Goal: Obtain resource: Download file/media

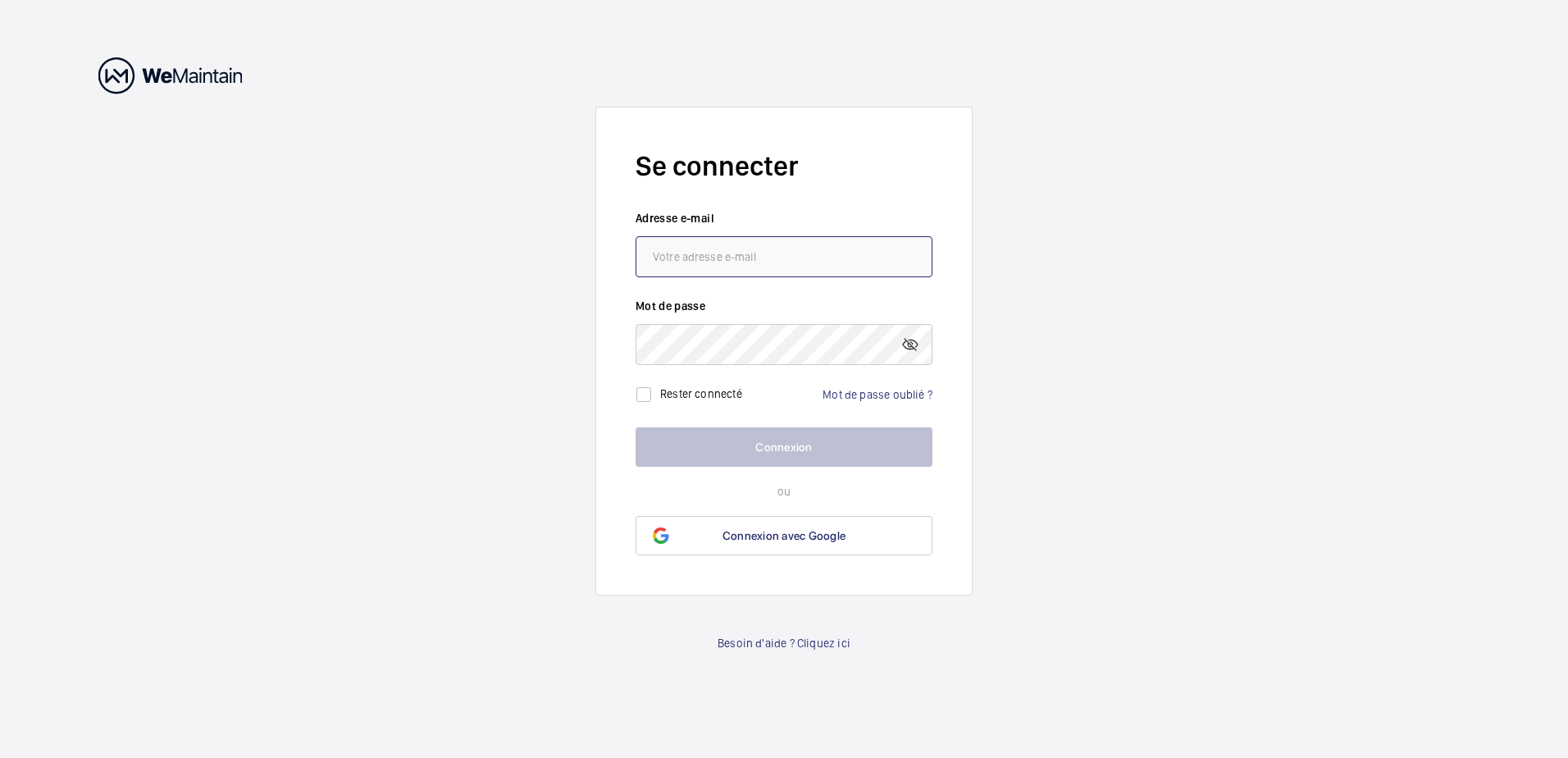
type input "[PERSON_NAME][EMAIL_ADDRESS][DOMAIN_NAME]"
click at [779, 450] on button "Connexion" at bounding box center [784, 447] width 297 height 39
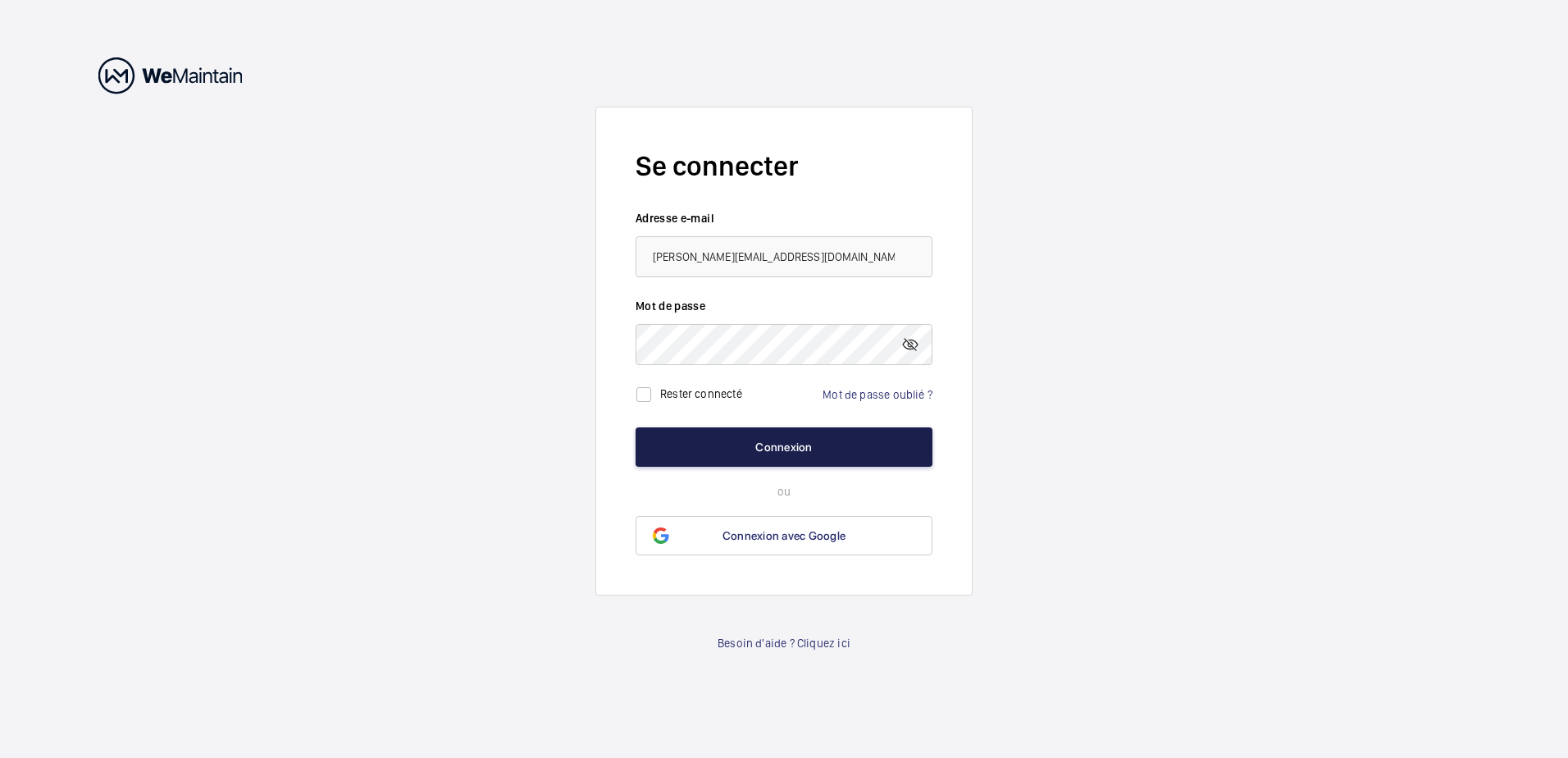
click at [779, 450] on button "Connexion" at bounding box center [784, 447] width 297 height 39
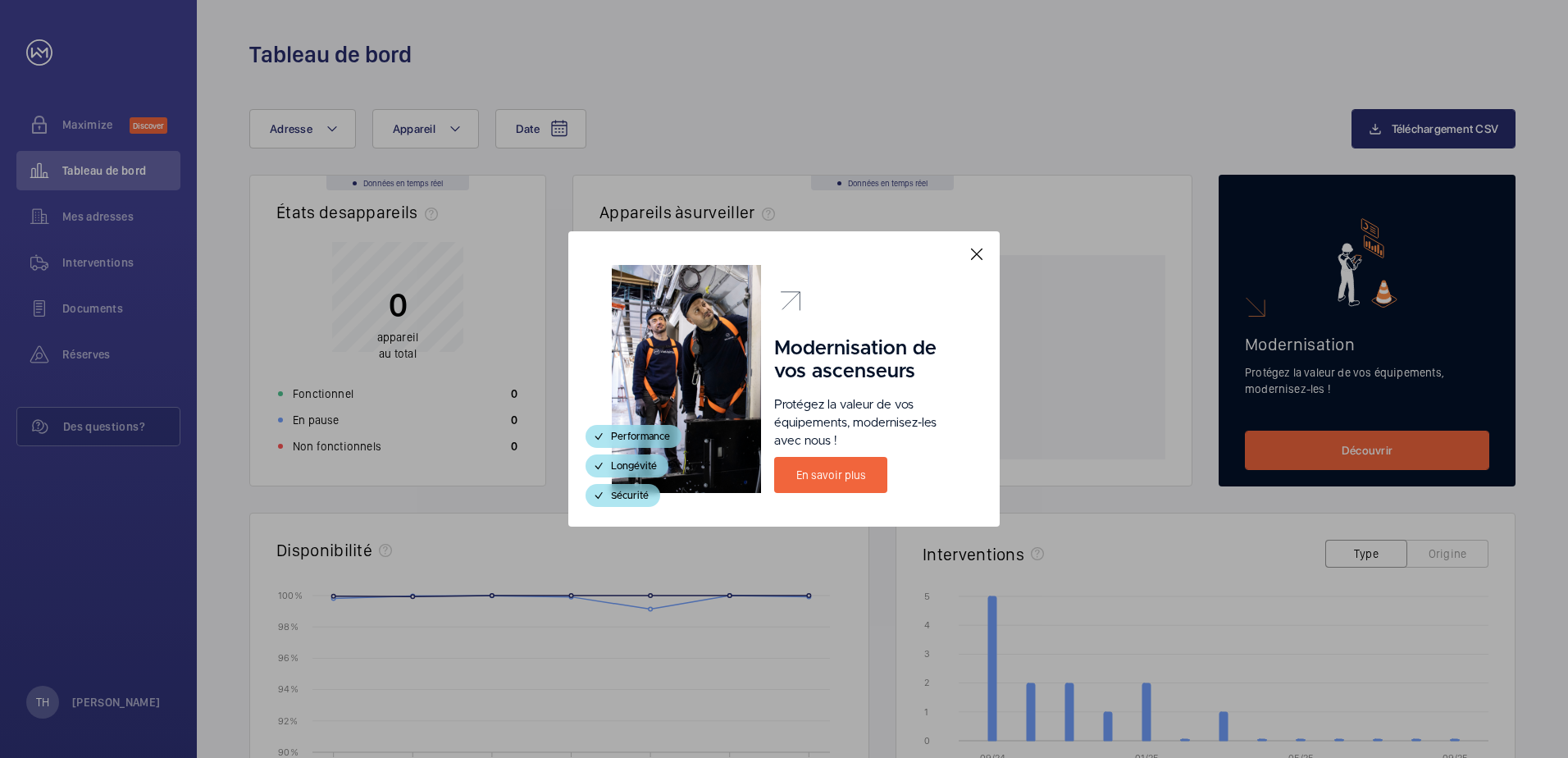
click at [980, 258] on mat-icon at bounding box center [976, 254] width 20 height 20
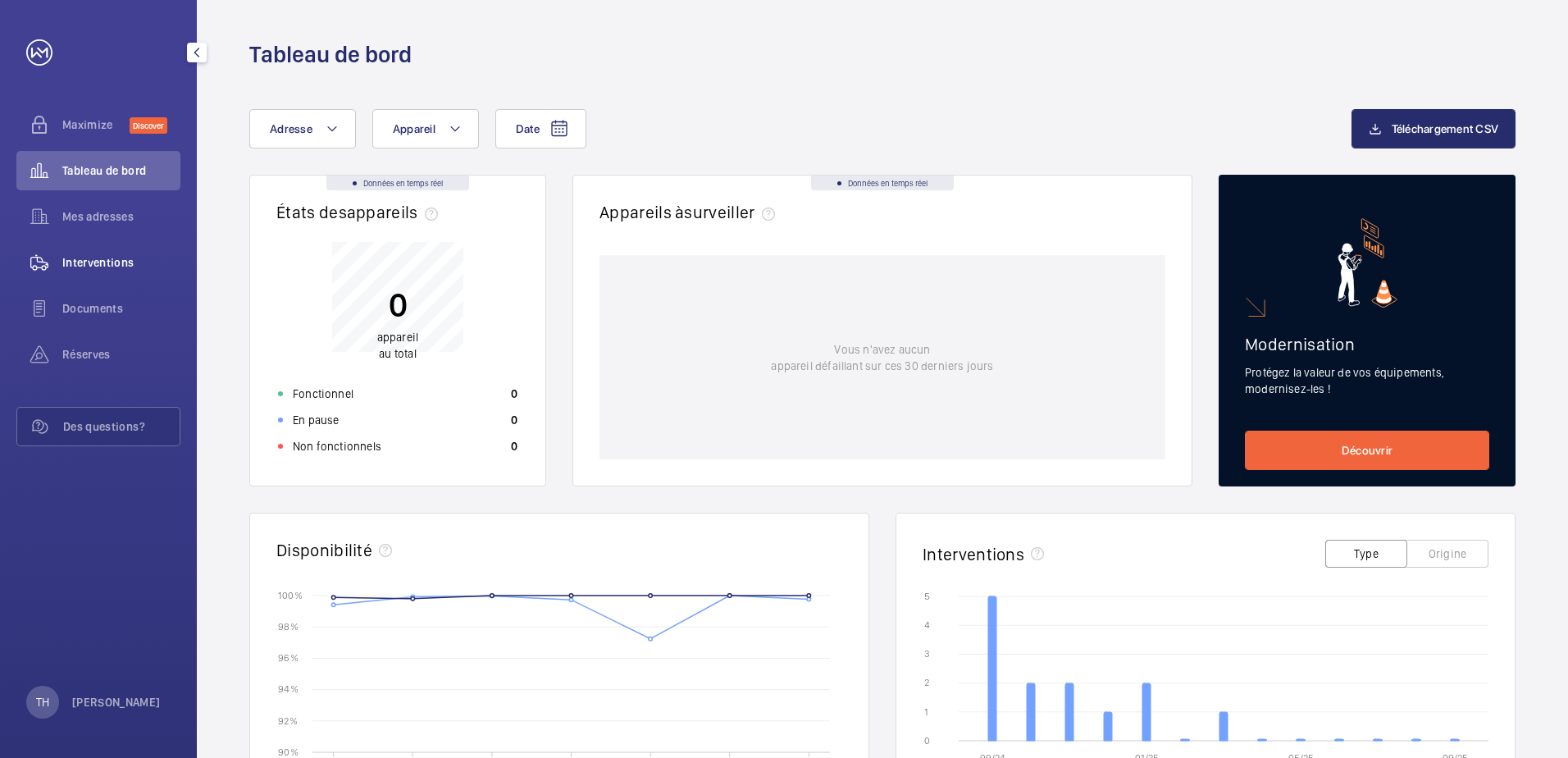
click at [100, 262] on span "Interventions" at bounding box center [122, 262] width 119 height 16
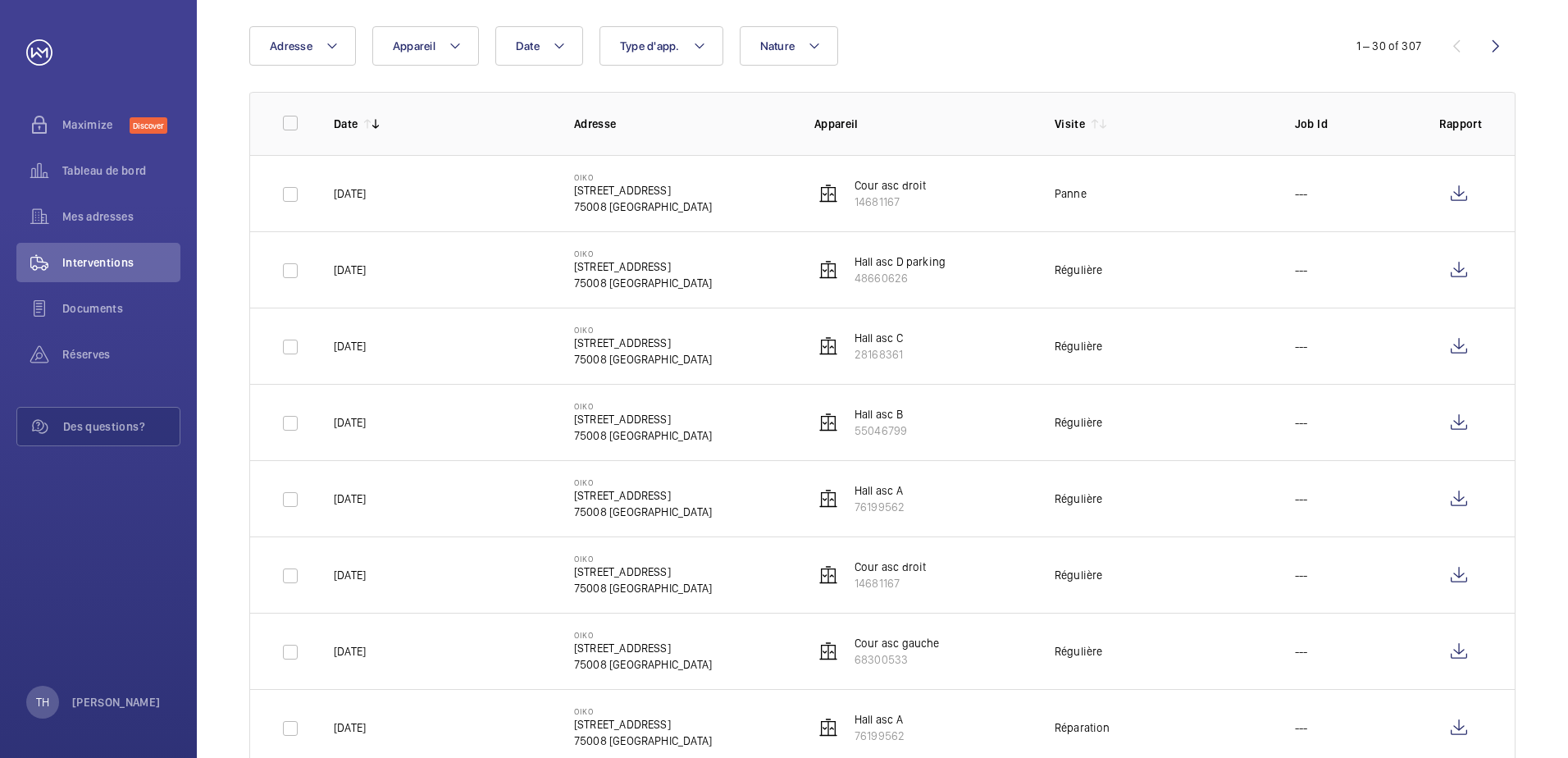
scroll to position [164, 0]
click at [88, 297] on div "Documents" at bounding box center [98, 308] width 164 height 39
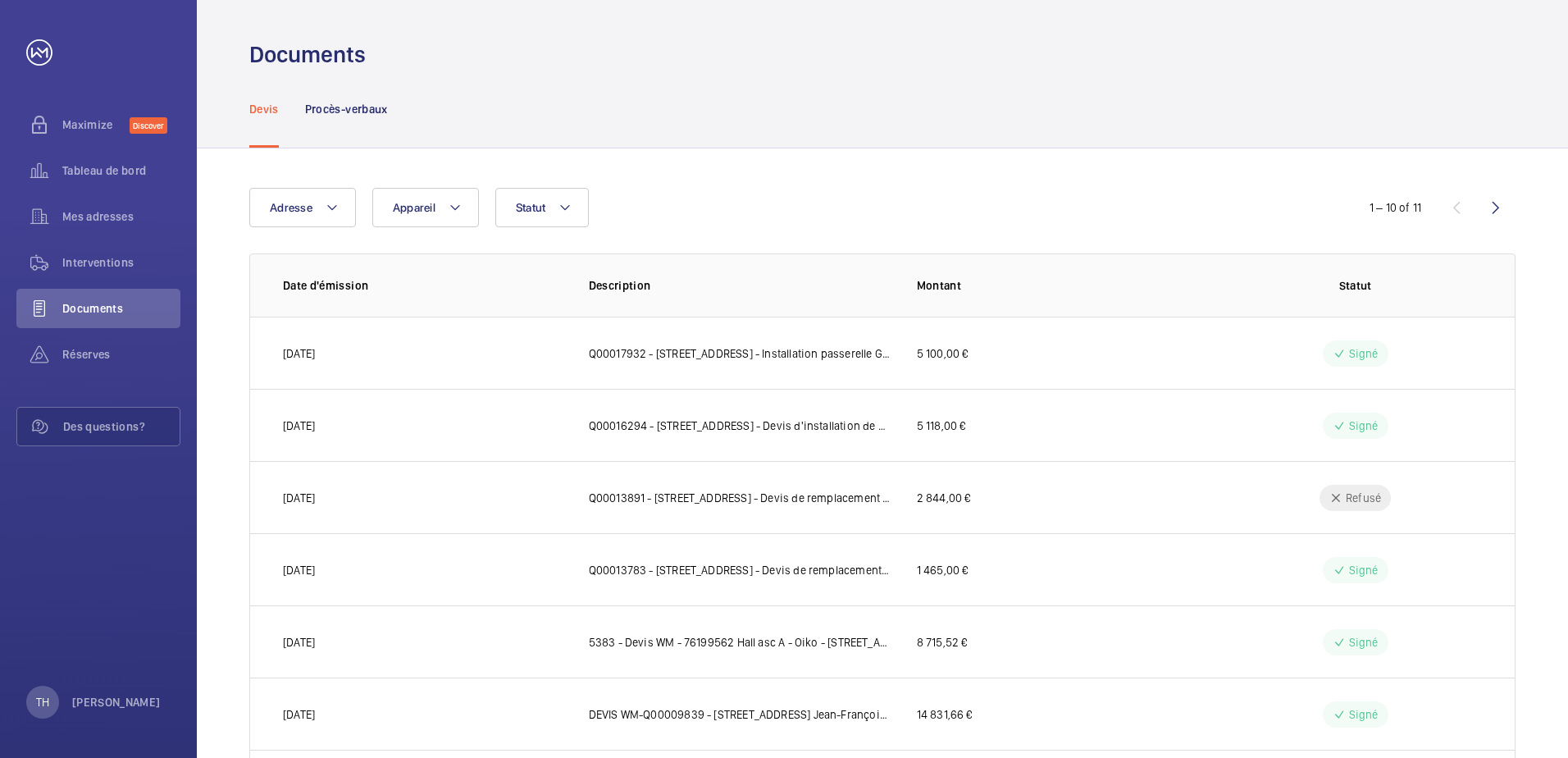
scroll to position [82, 0]
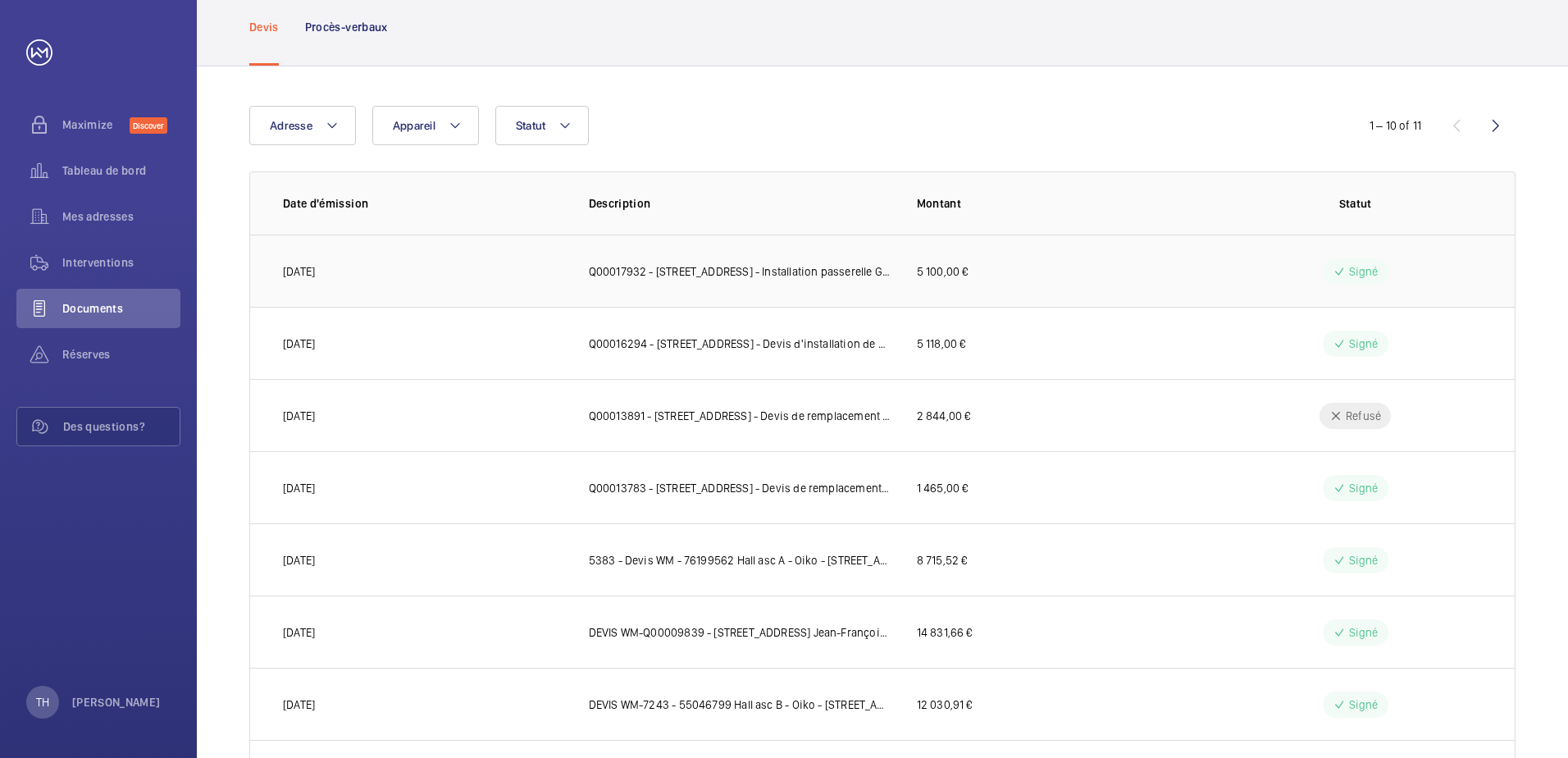
click at [504, 273] on td "[DATE]" at bounding box center [406, 270] width 313 height 72
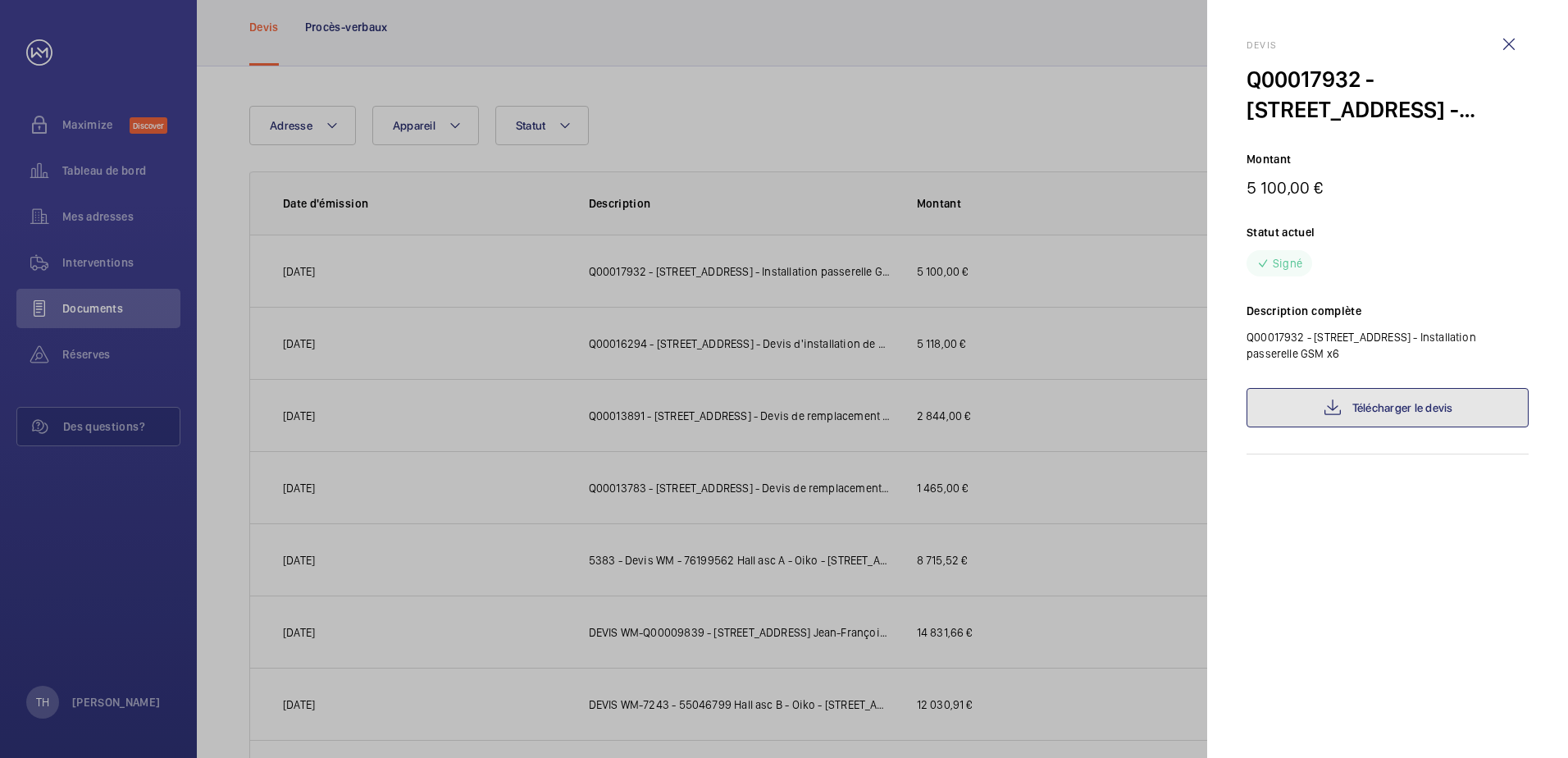
click at [1345, 404] on link "Télécharger le devis" at bounding box center [1388, 408] width 283 height 39
click at [450, 387] on div at bounding box center [784, 379] width 1568 height 758
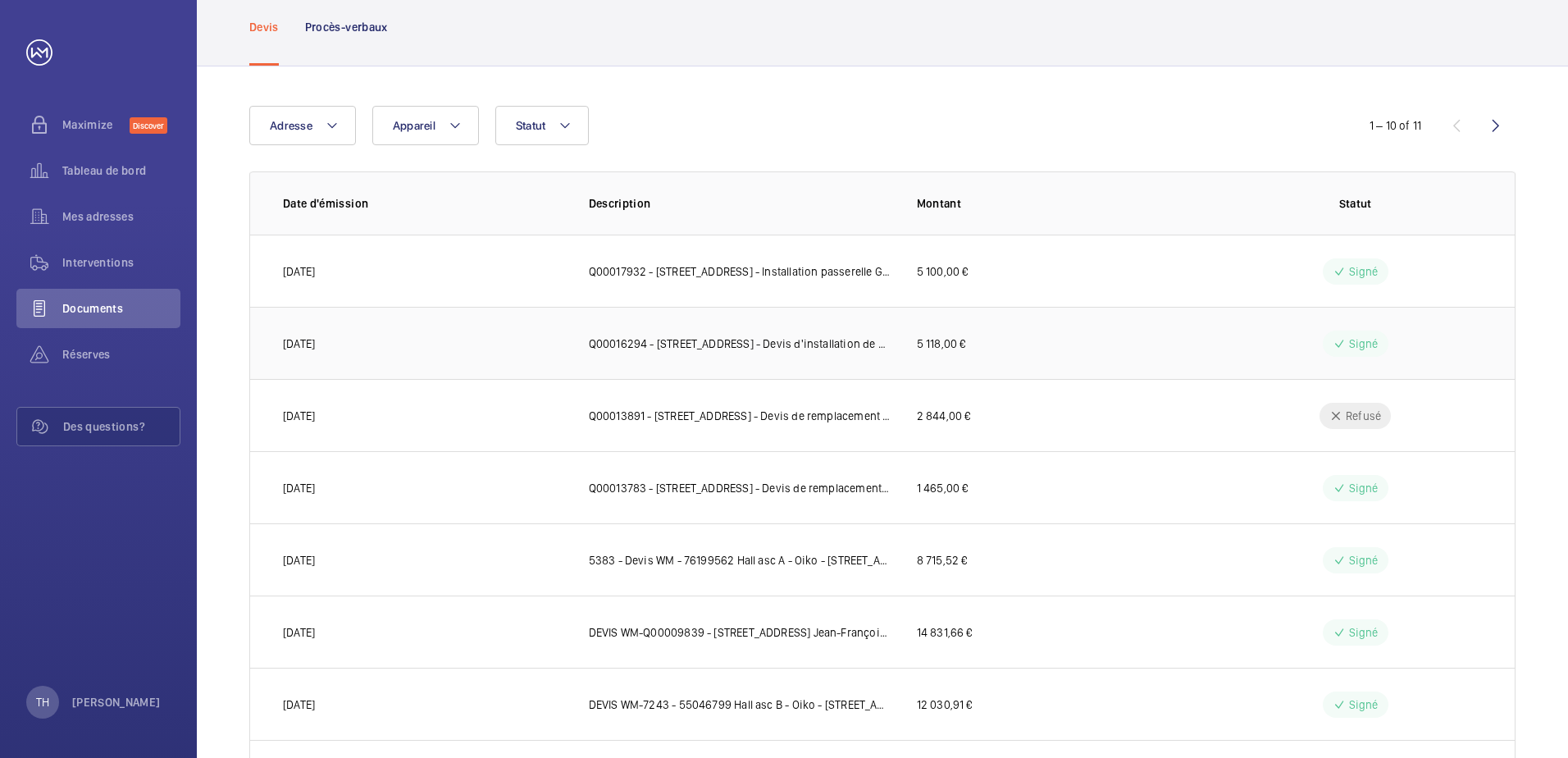
click at [504, 346] on td "[DATE]" at bounding box center [406, 343] width 313 height 72
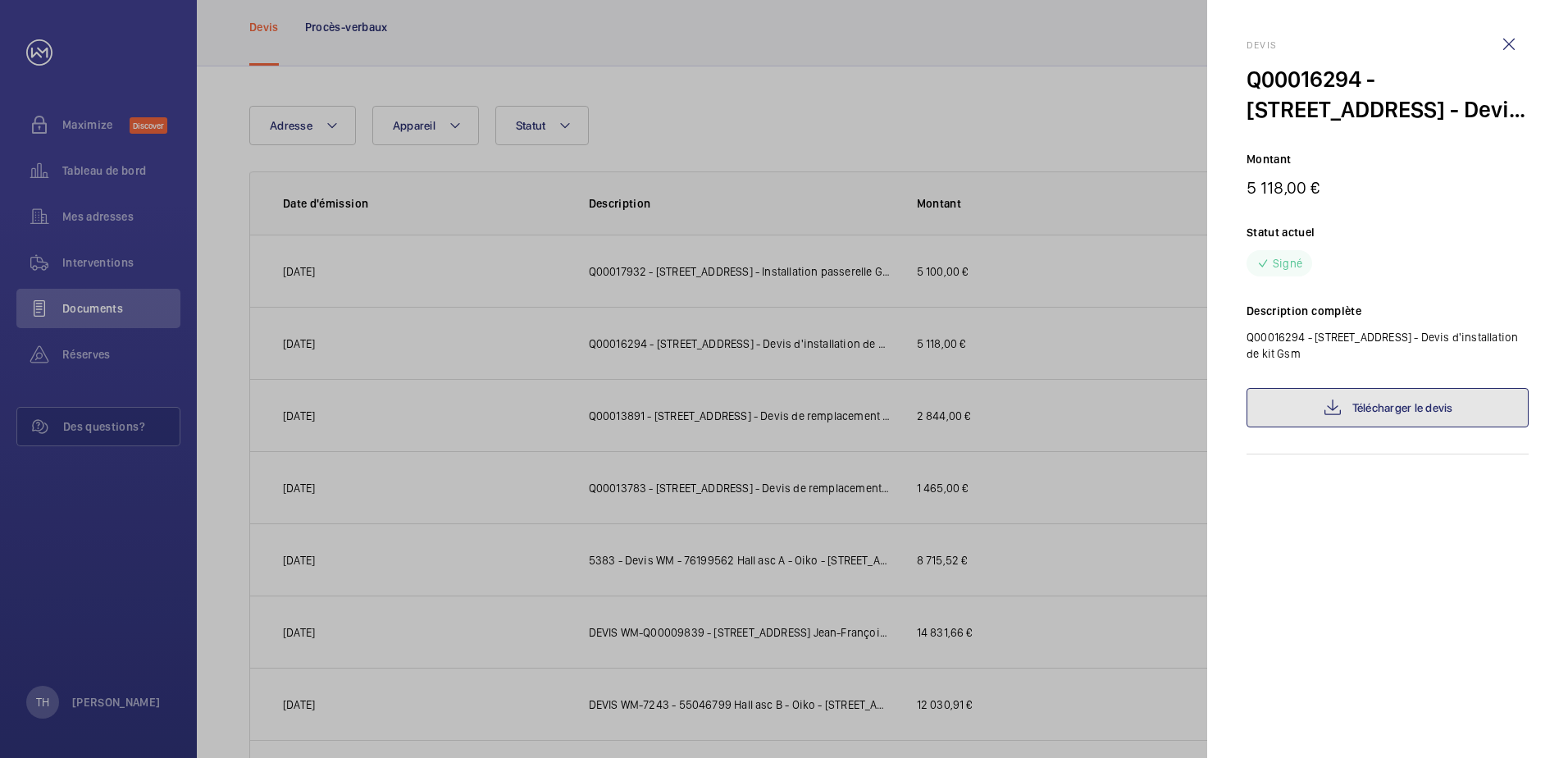
click at [1356, 403] on link "Télécharger le devis" at bounding box center [1388, 408] width 283 height 39
click at [1505, 46] on wm-front-icon-button at bounding box center [1510, 45] width 40 height 39
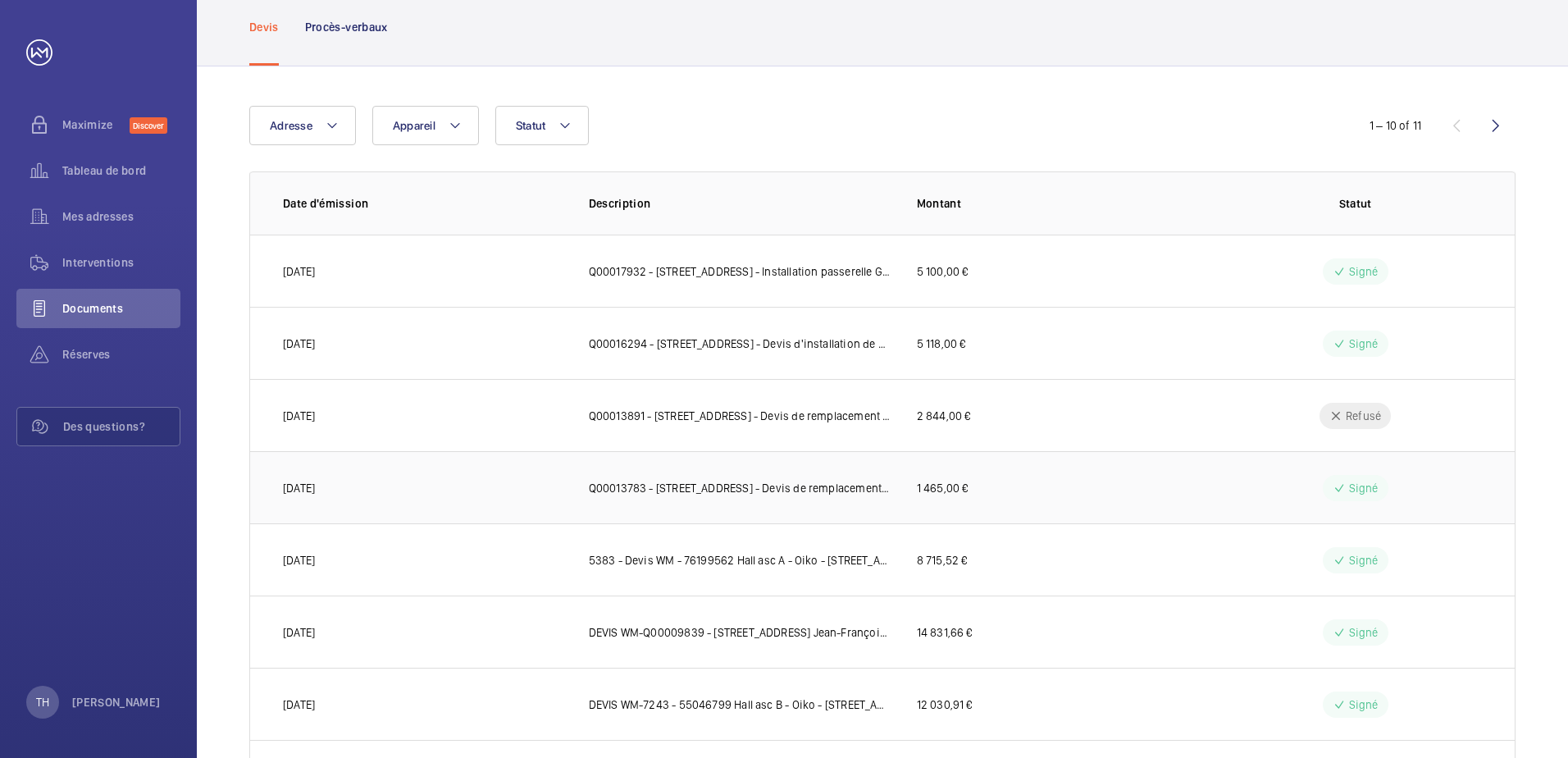
click at [572, 492] on td "Q00013783 - [STREET_ADDRESS] - Devis de remplacement du boitier ERO" at bounding box center [726, 487] width 328 height 72
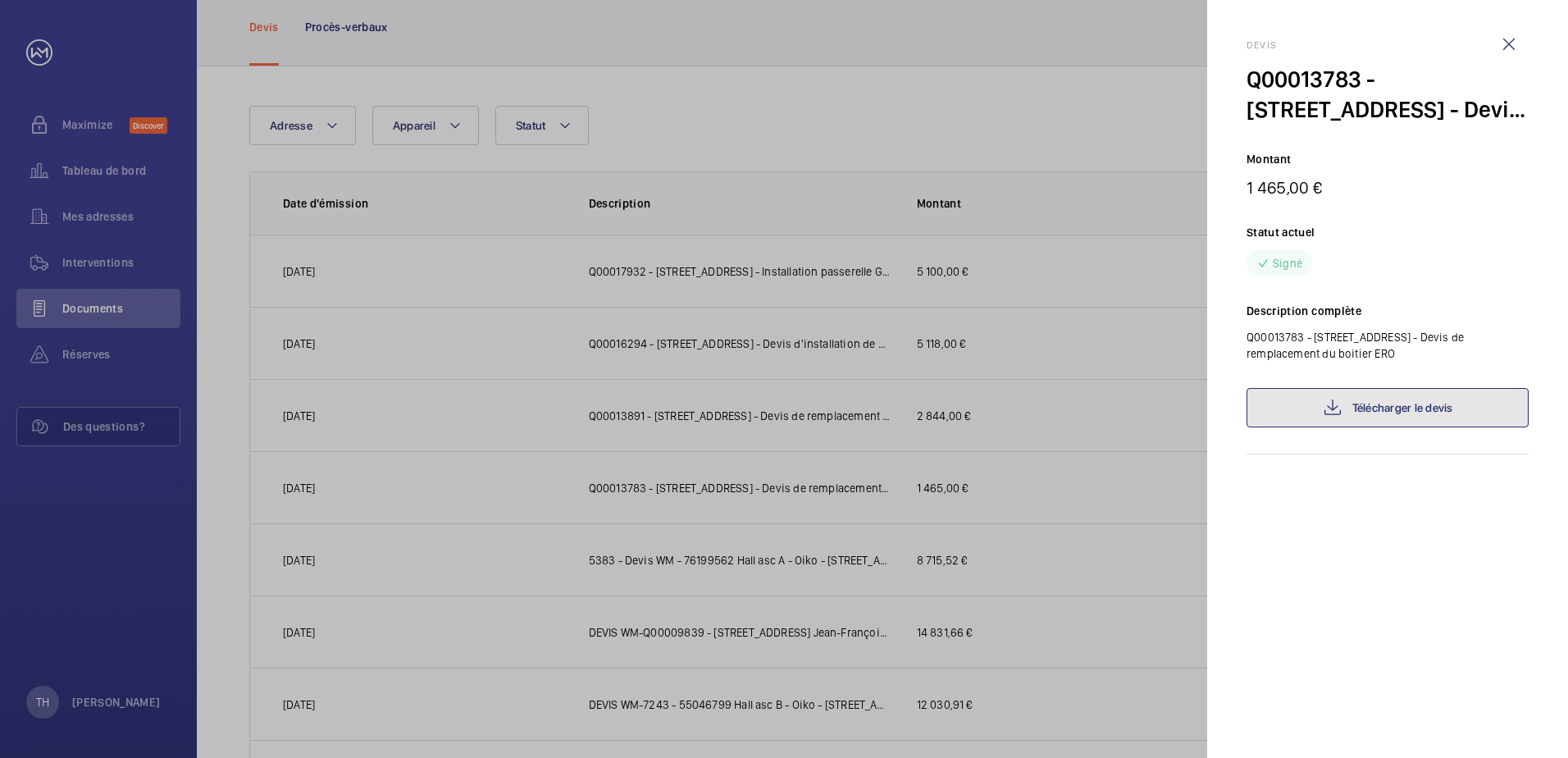
click at [1337, 426] on link "Télécharger le devis" at bounding box center [1388, 408] width 283 height 39
click at [1510, 44] on wm-front-icon-button at bounding box center [1510, 45] width 40 height 39
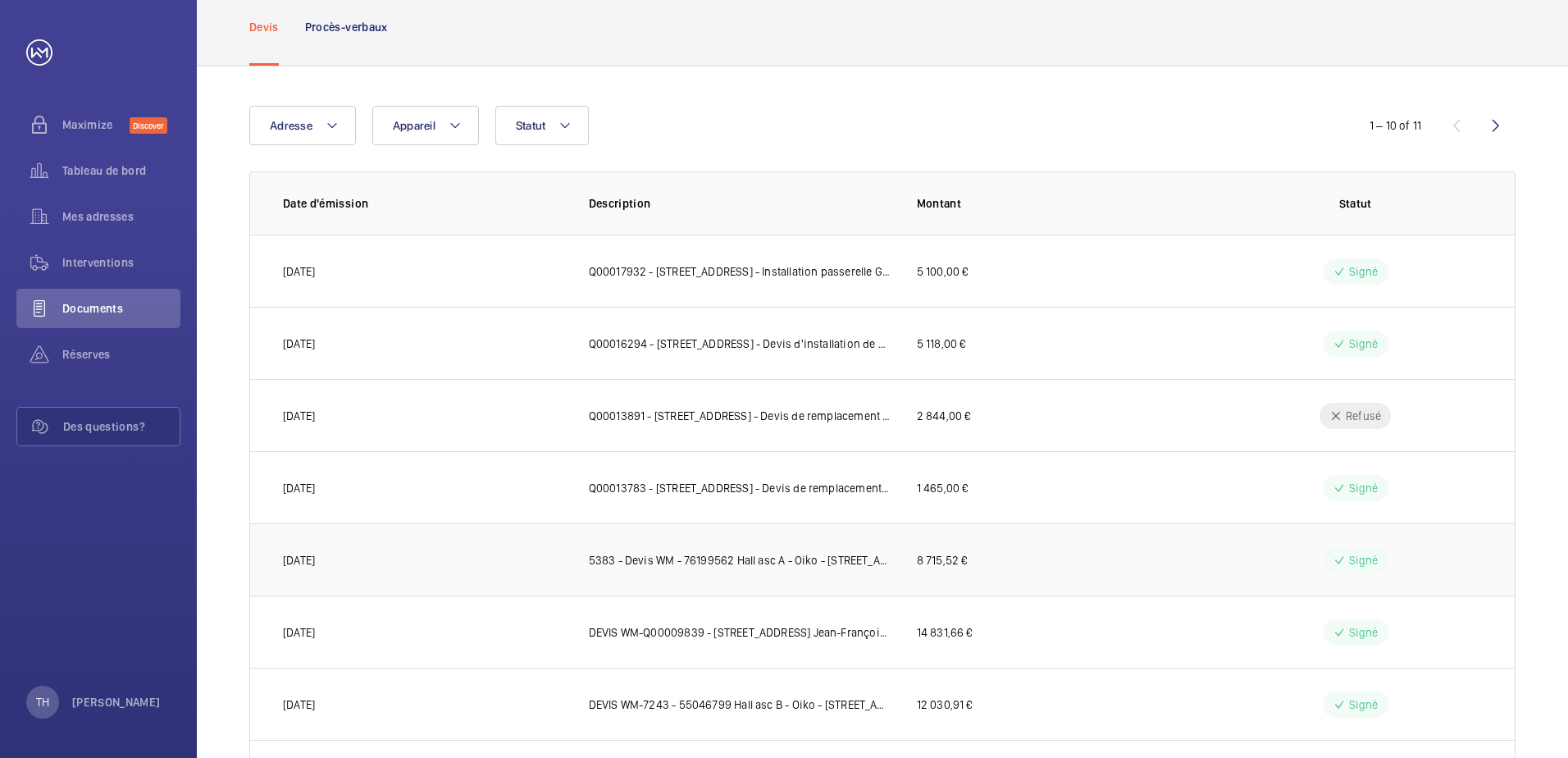
click at [1145, 570] on td "8 715,52 €" at bounding box center [1047, 559] width 313 height 72
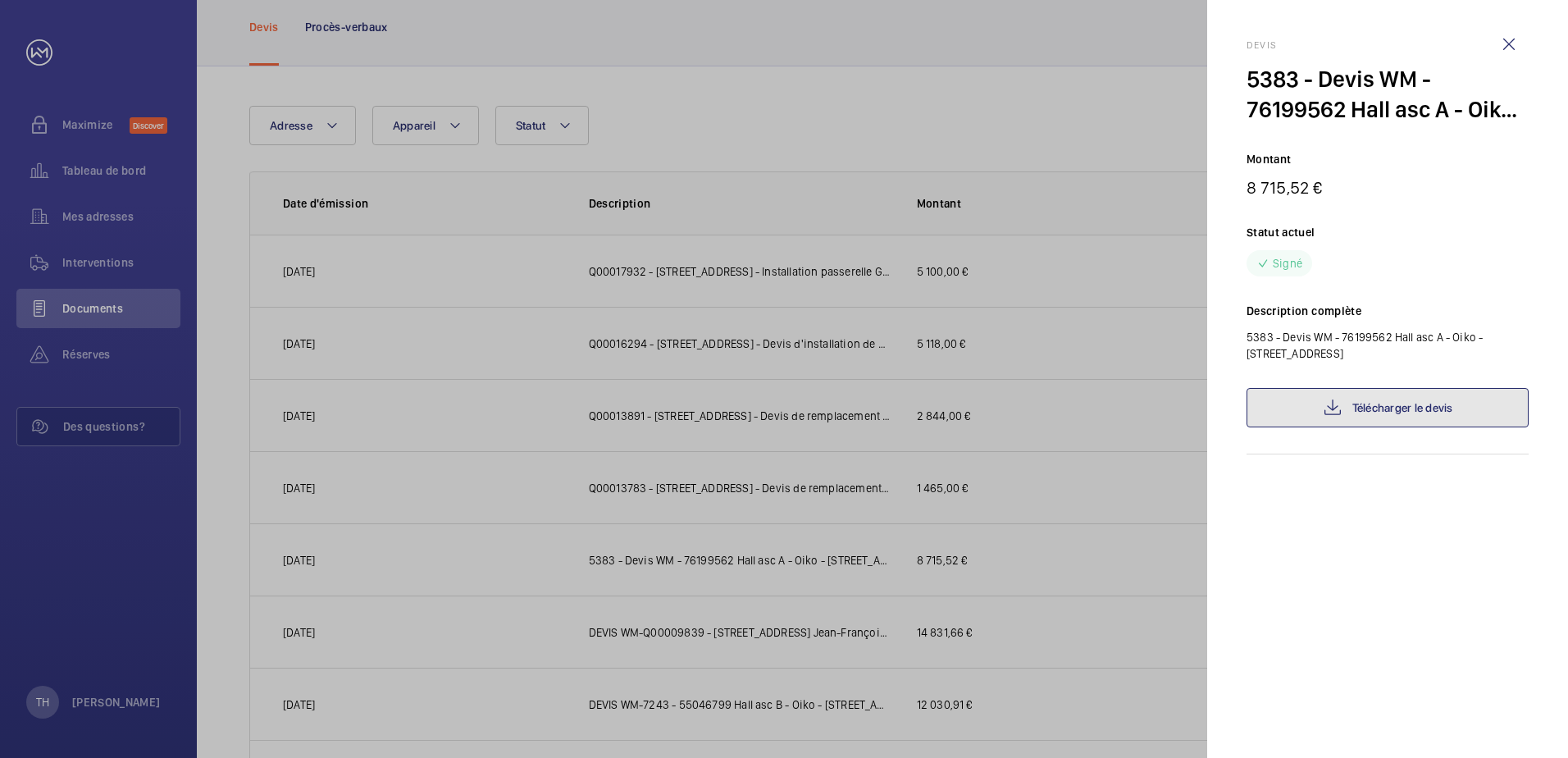
click at [1363, 407] on link "Télécharger le devis" at bounding box center [1388, 408] width 283 height 39
click at [1370, 409] on link "Télécharger le devis" at bounding box center [1388, 408] width 283 height 39
click at [1086, 492] on div at bounding box center [784, 379] width 1568 height 758
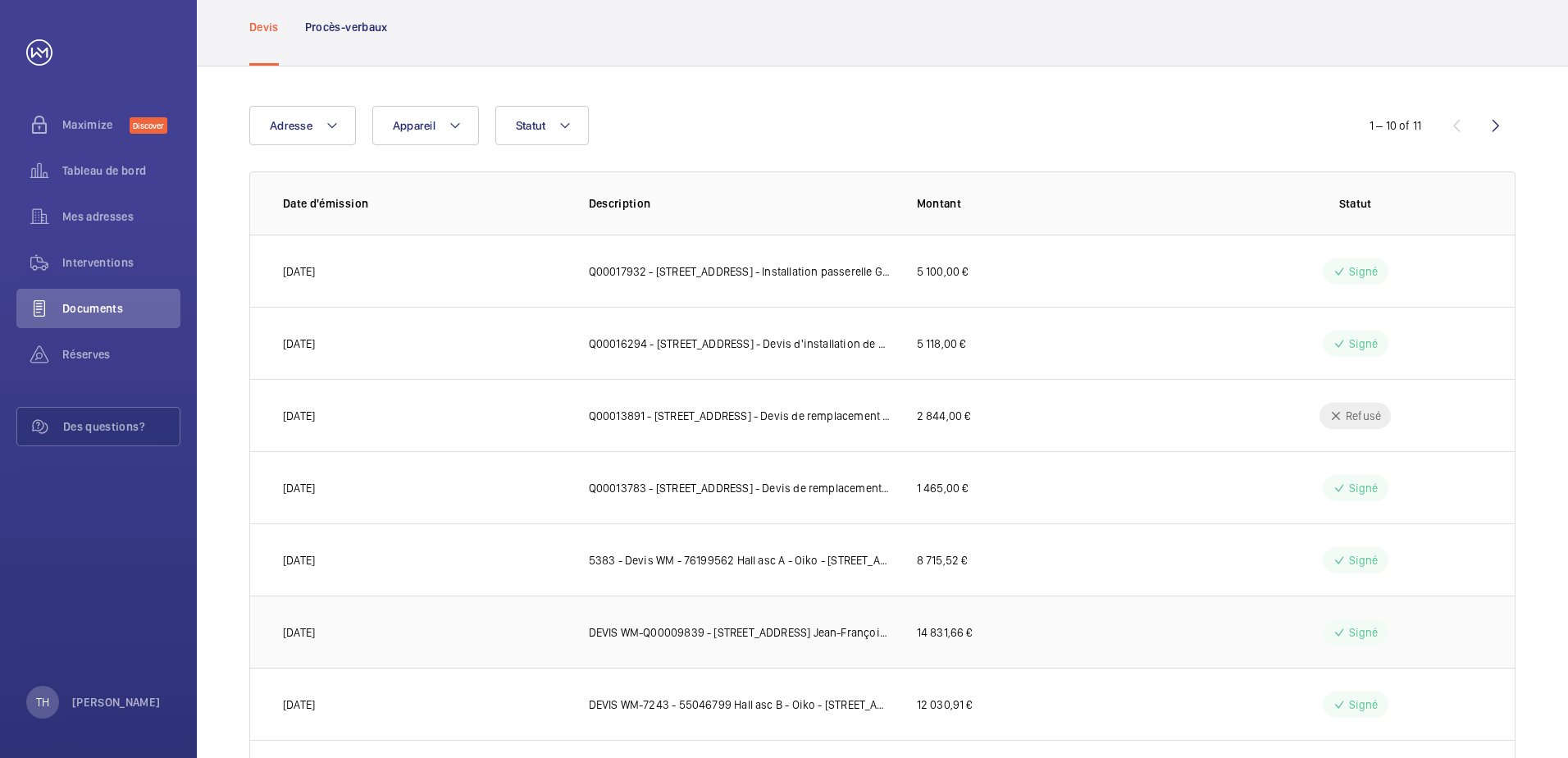
click at [995, 628] on td "14 831,66 €" at bounding box center [1047, 632] width 313 height 72
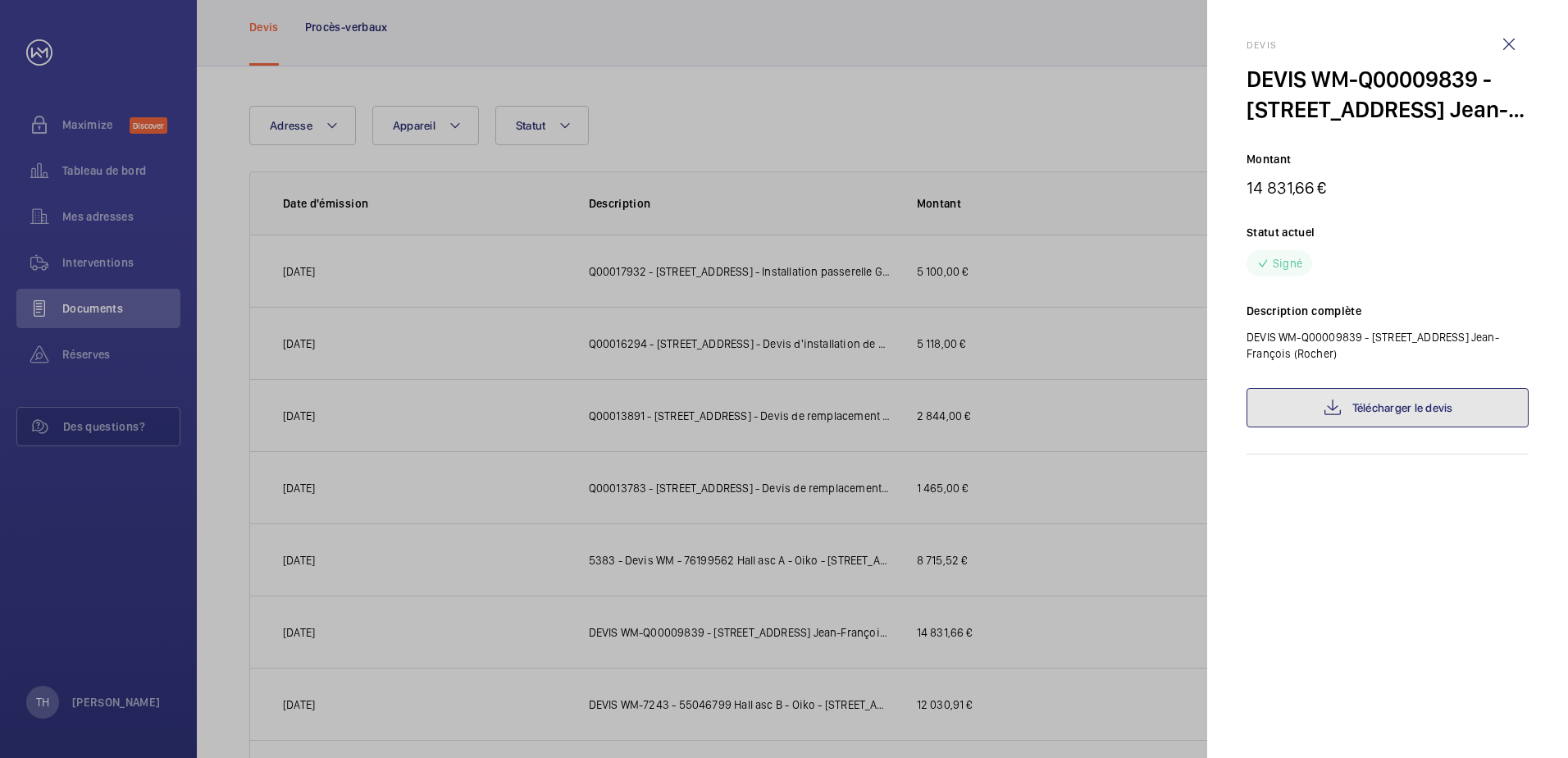
click at [1310, 415] on link "Télécharger le devis" at bounding box center [1388, 408] width 283 height 39
click at [1506, 46] on wm-front-icon-button at bounding box center [1510, 45] width 40 height 39
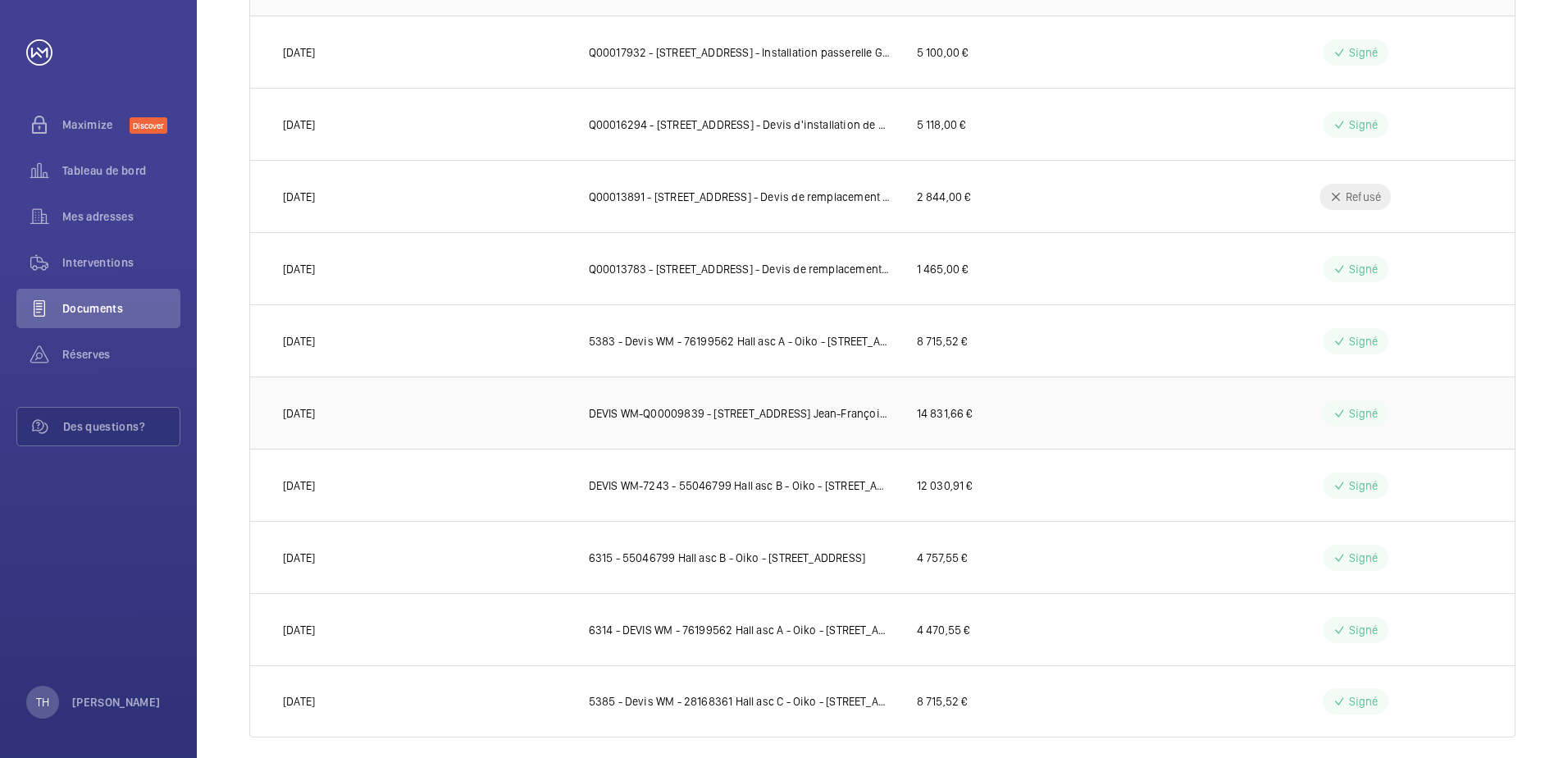
scroll to position [320, 0]
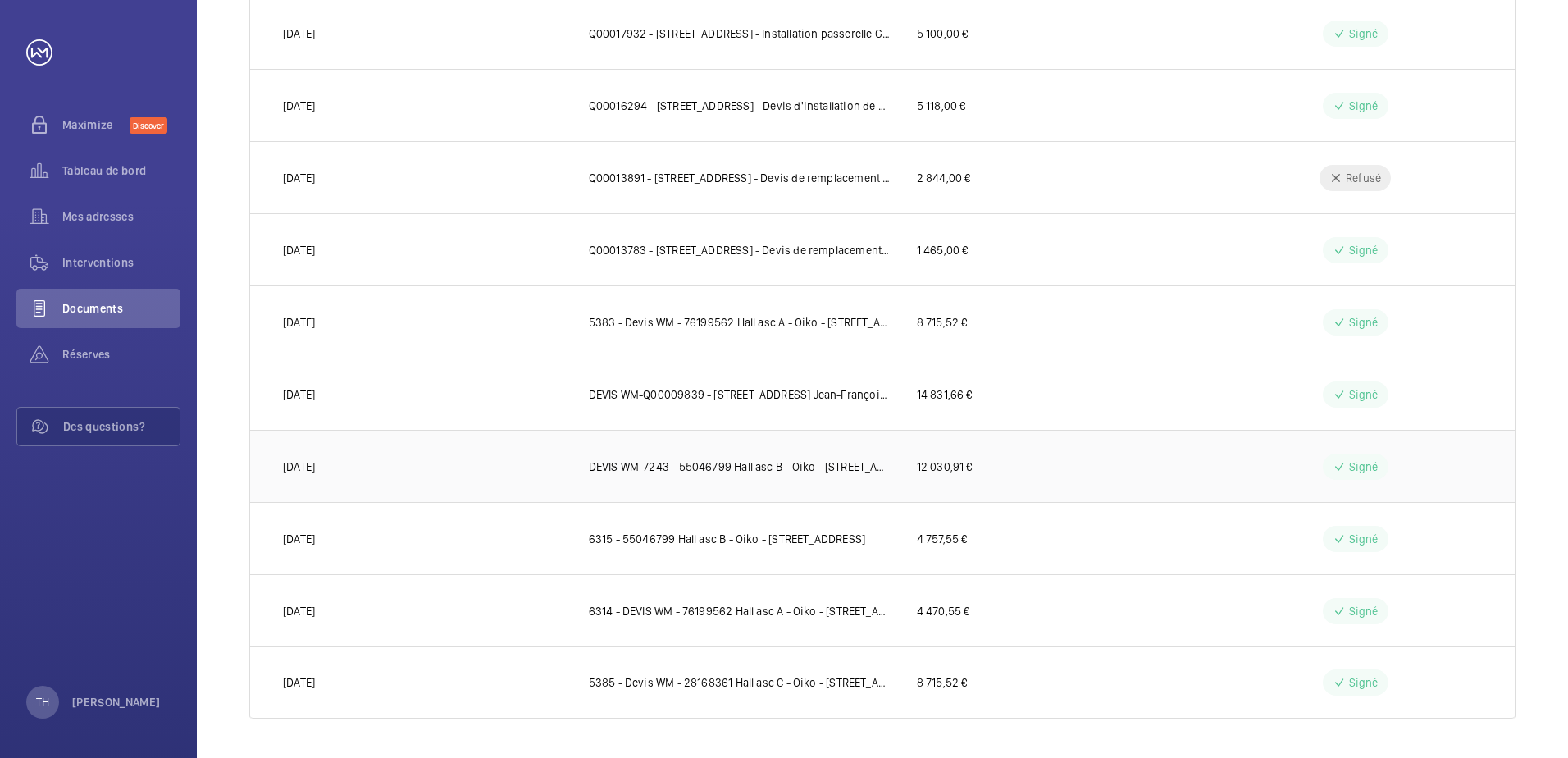
click at [945, 459] on p "12 030,91 €" at bounding box center [945, 466] width 56 height 16
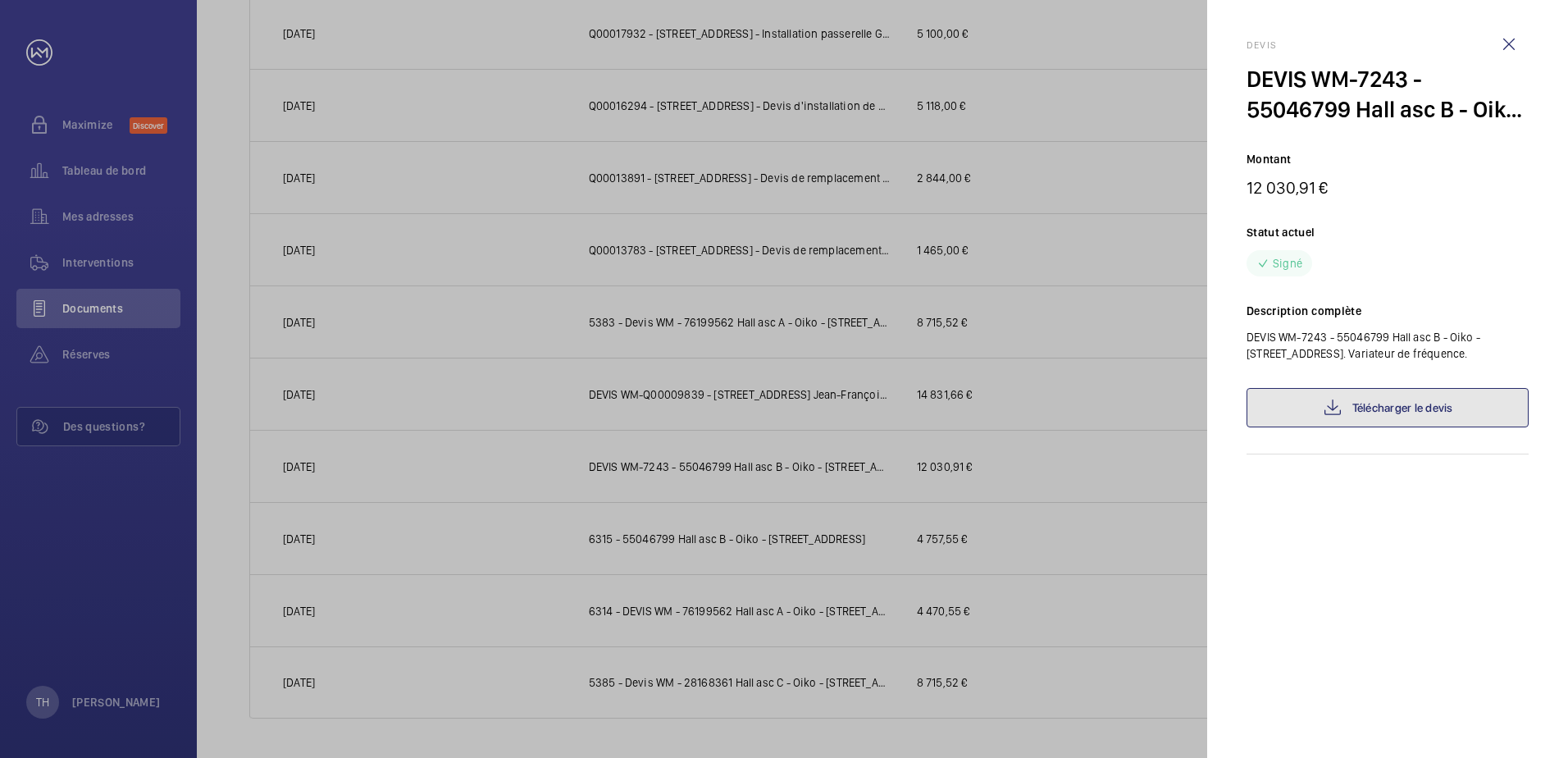
click at [1373, 402] on link "Télécharger le devis" at bounding box center [1388, 408] width 283 height 39
click at [1498, 45] on wm-front-icon-button at bounding box center [1510, 45] width 40 height 39
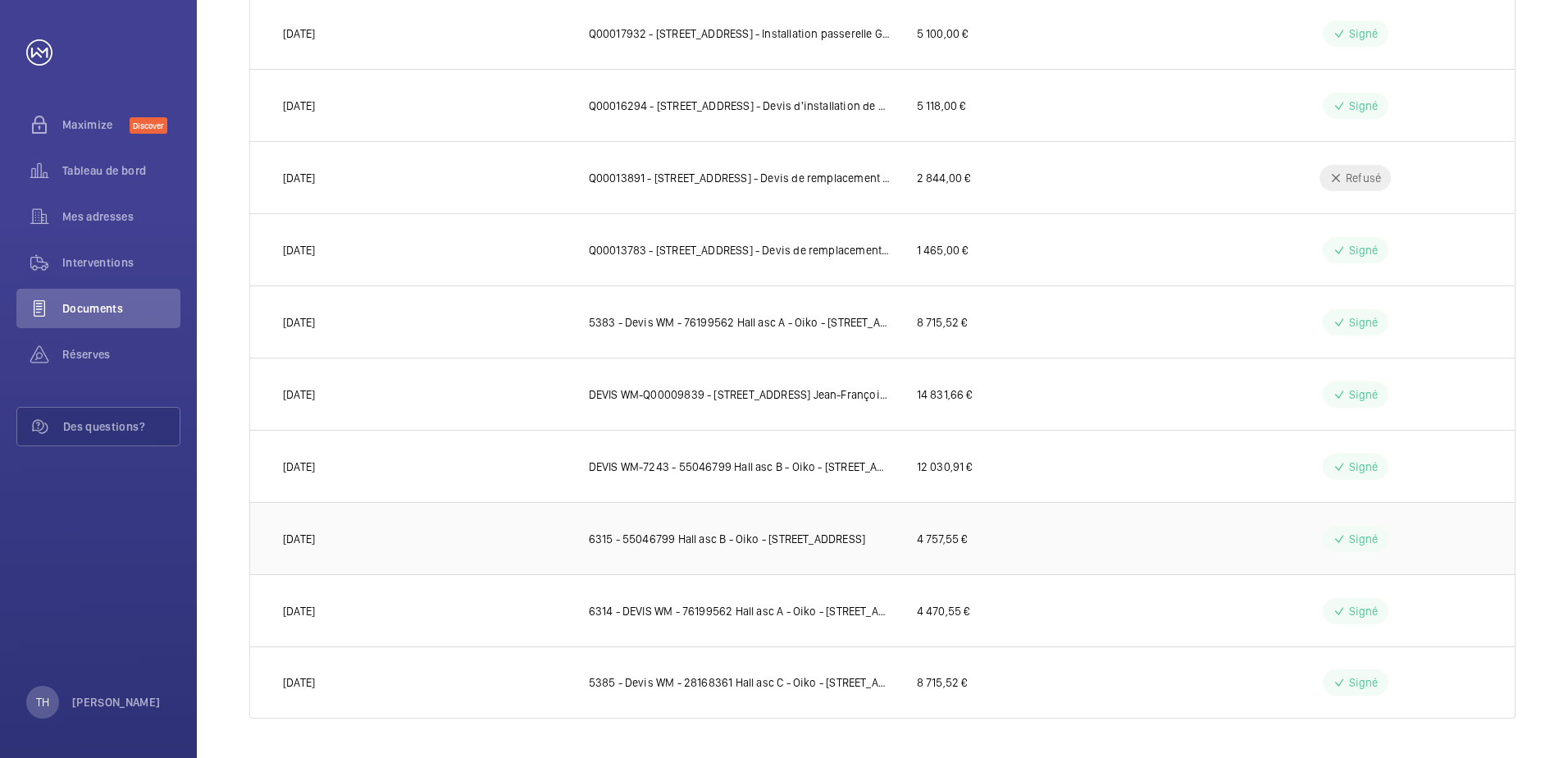
click at [969, 557] on td "4 757,55 €" at bounding box center [1047, 538] width 313 height 72
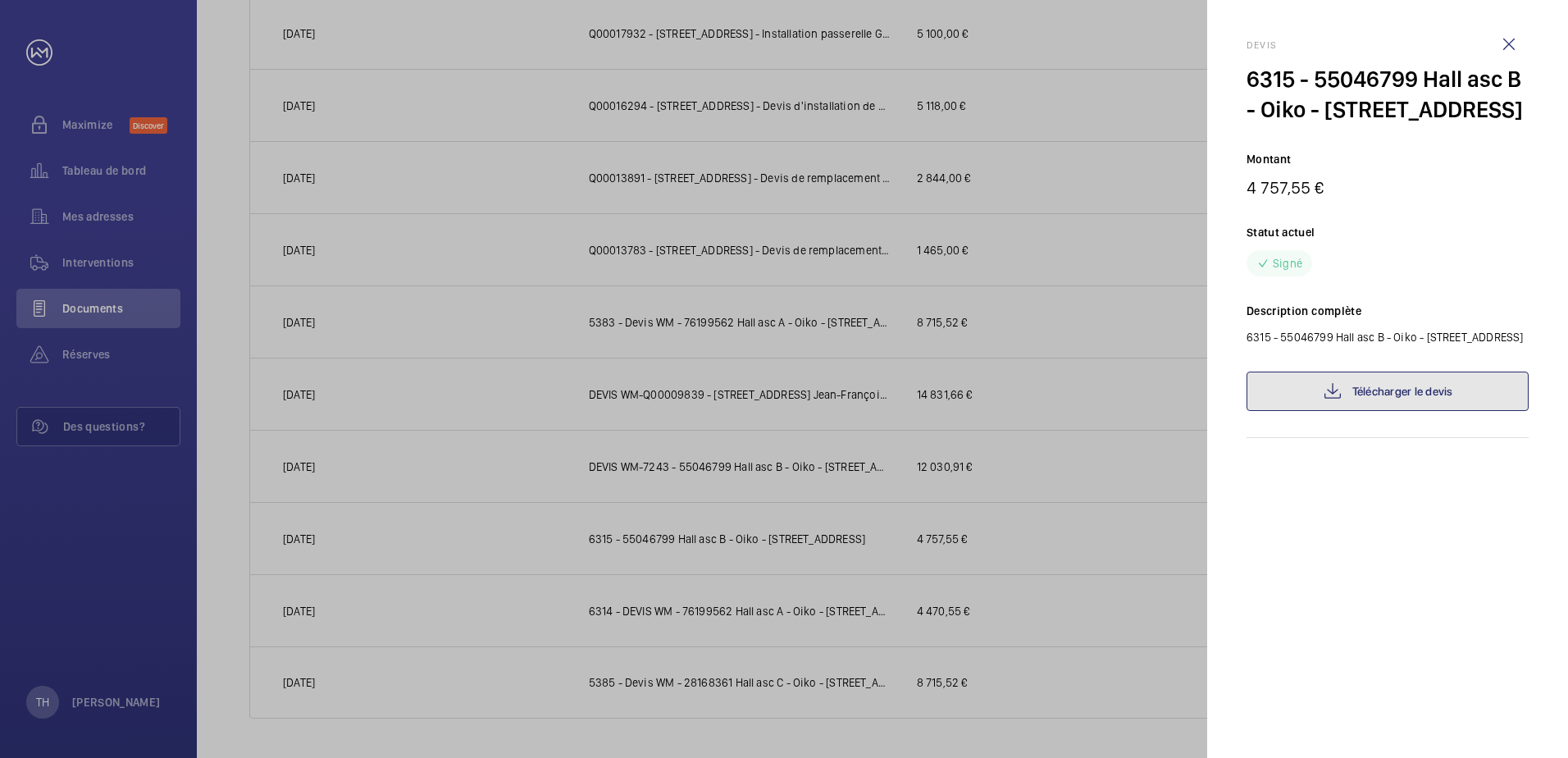
click at [1362, 390] on link "Télécharger le devis" at bounding box center [1388, 391] width 283 height 39
click at [916, 548] on div at bounding box center [784, 379] width 1568 height 758
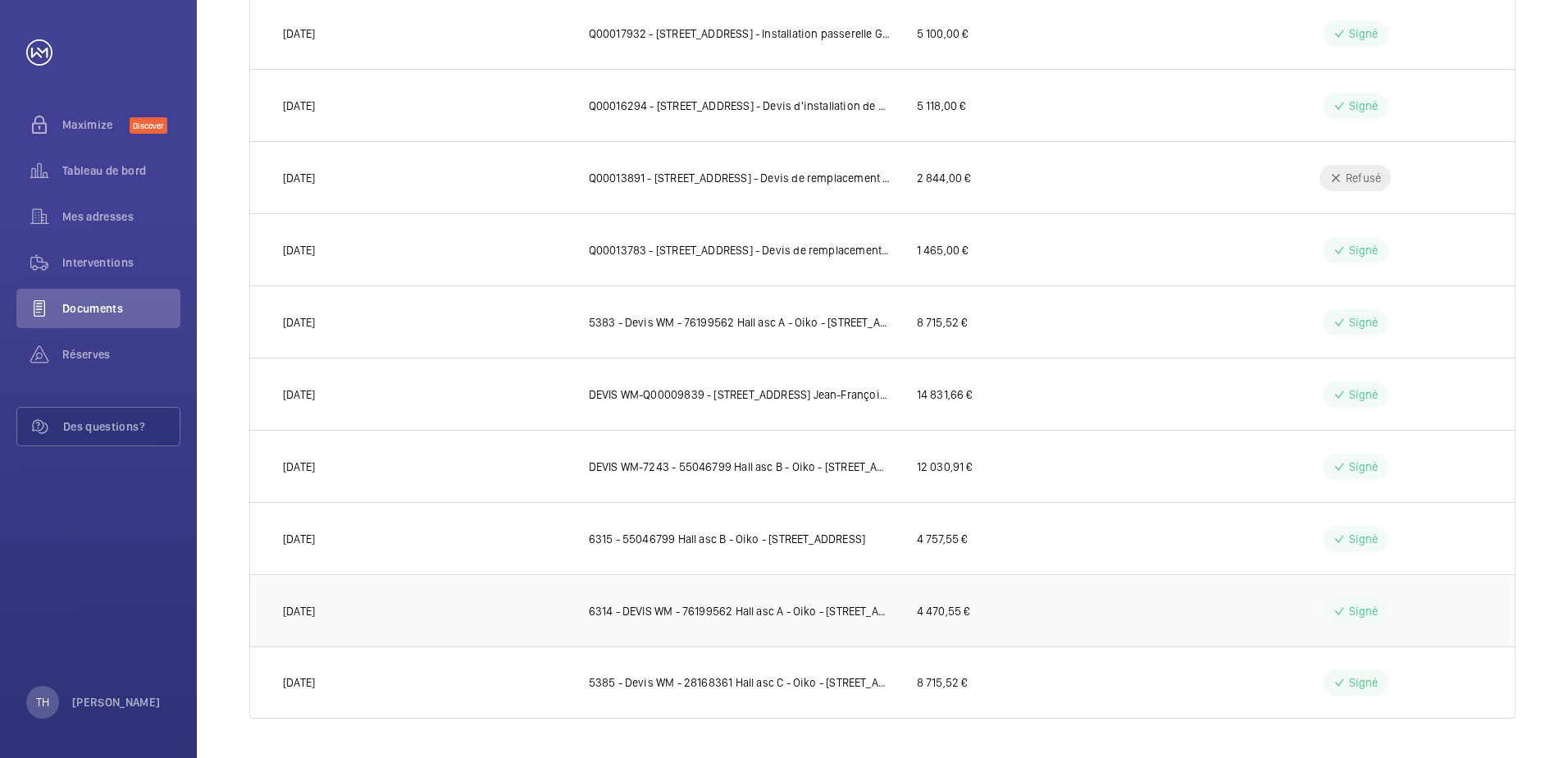
click at [790, 612] on p "6314 - DEVIS WM - 76199562 Hall asc A - Oiko - [STREET_ADDRESS]" at bounding box center [740, 610] width 302 height 16
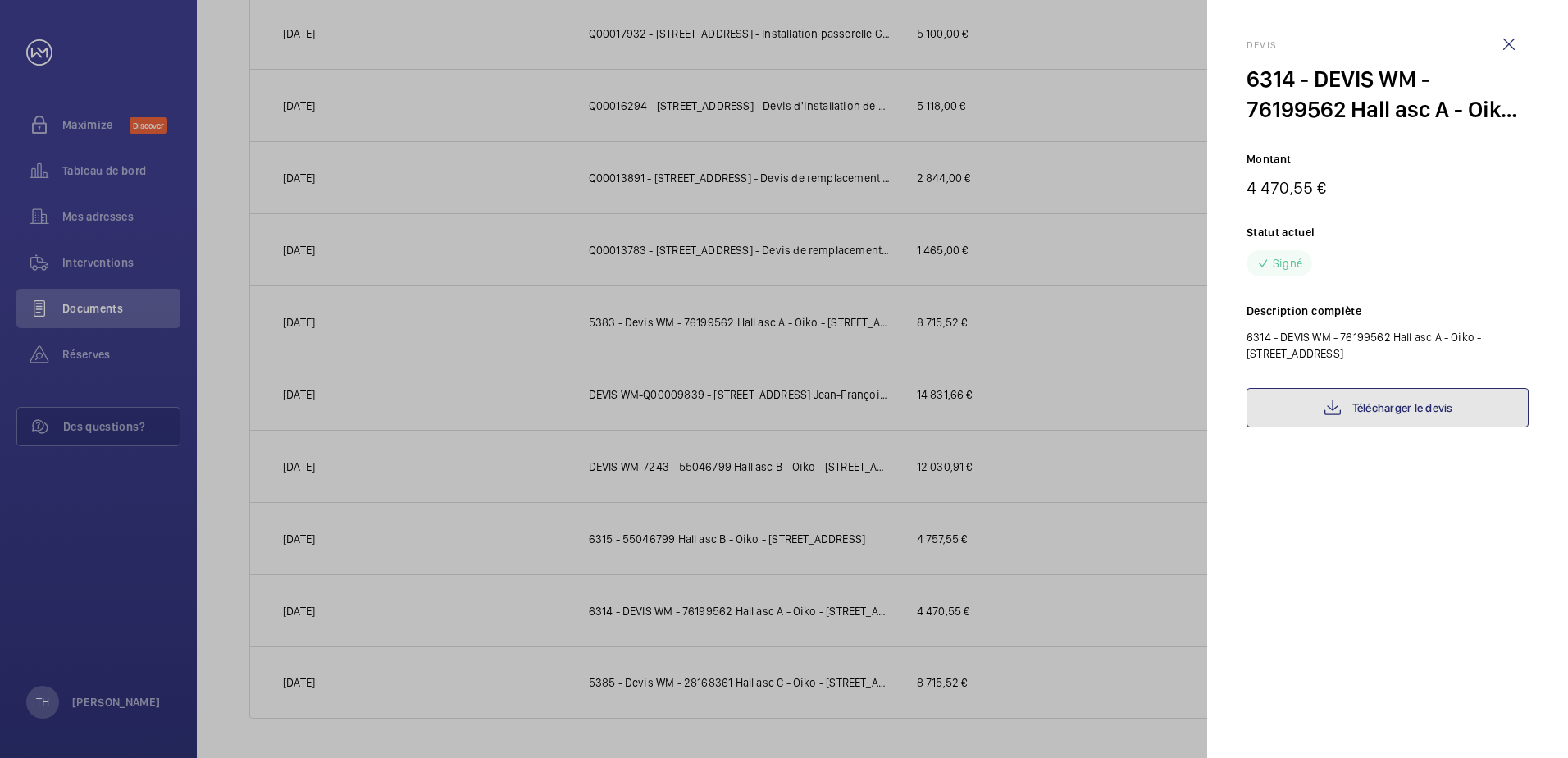
click at [1376, 421] on link "Télécharger le devis" at bounding box center [1388, 408] width 283 height 39
click at [1033, 650] on div at bounding box center [784, 379] width 1568 height 758
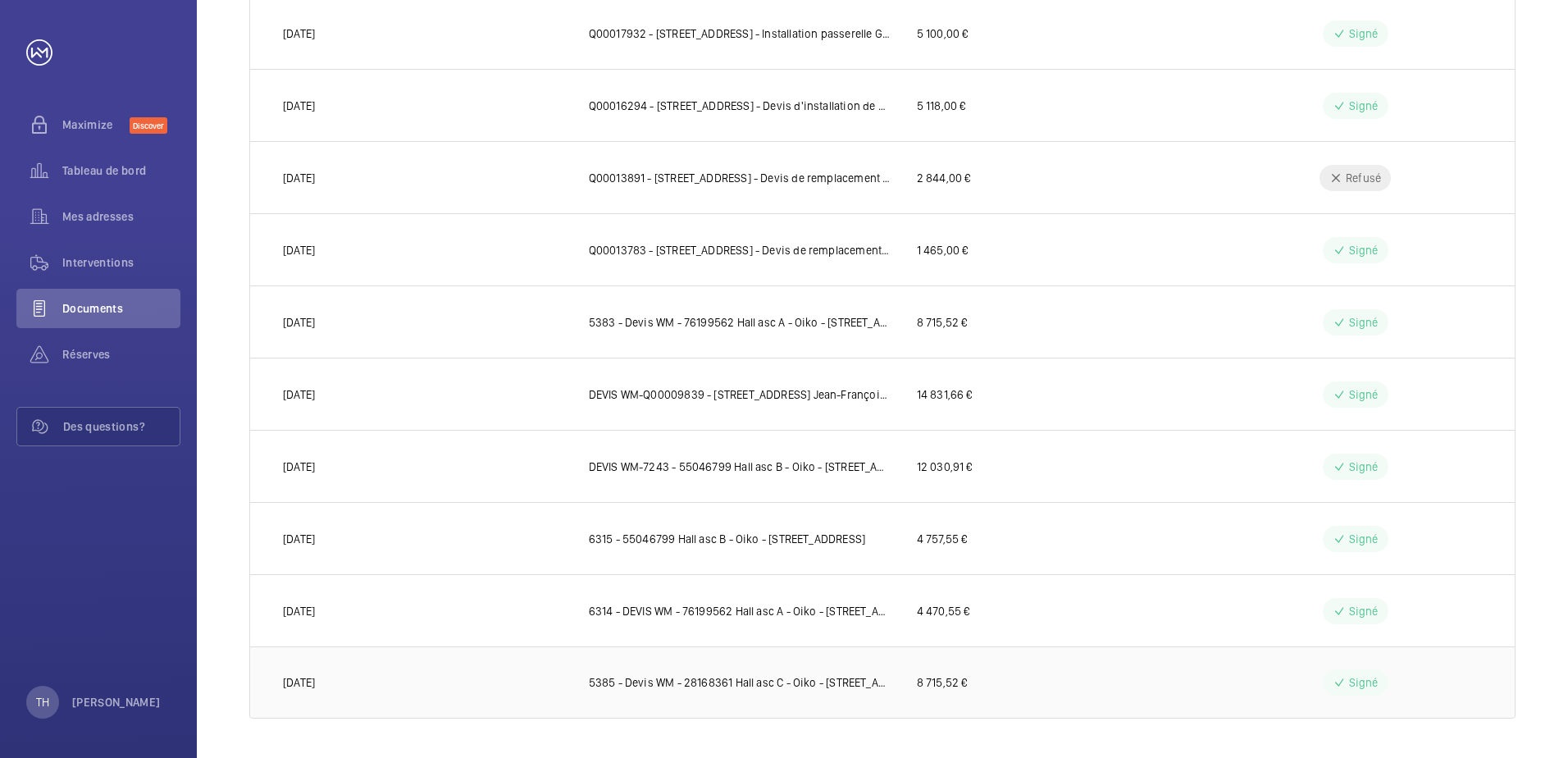
click at [843, 678] on p "5385 - Devis WM - 28168361 Hall asc C - Oiko - [STREET_ADDRESS]" at bounding box center [740, 682] width 302 height 16
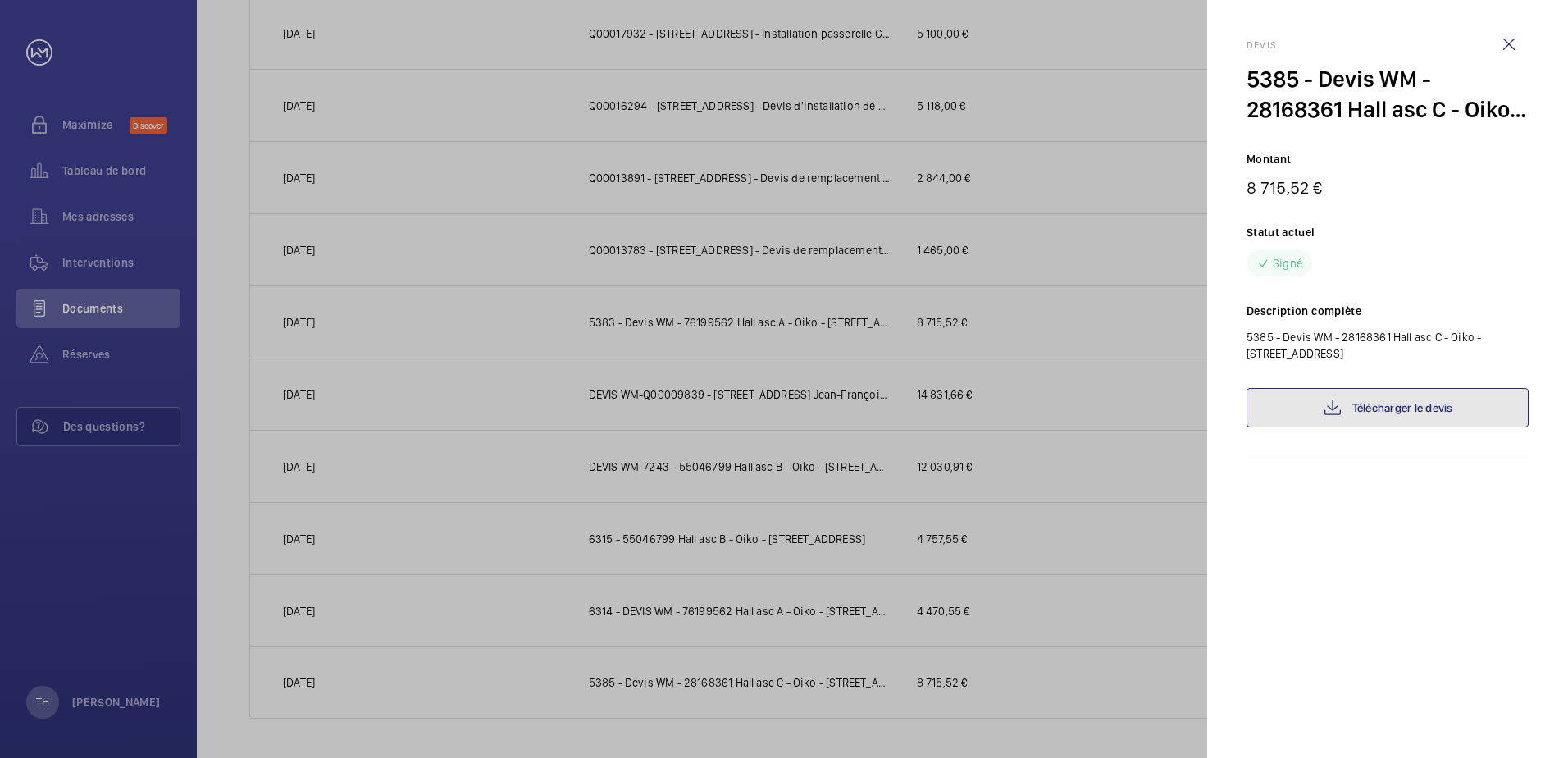
click at [1331, 412] on mat-icon at bounding box center [1333, 407] width 20 height 20
click at [563, 57] on div at bounding box center [784, 379] width 1568 height 758
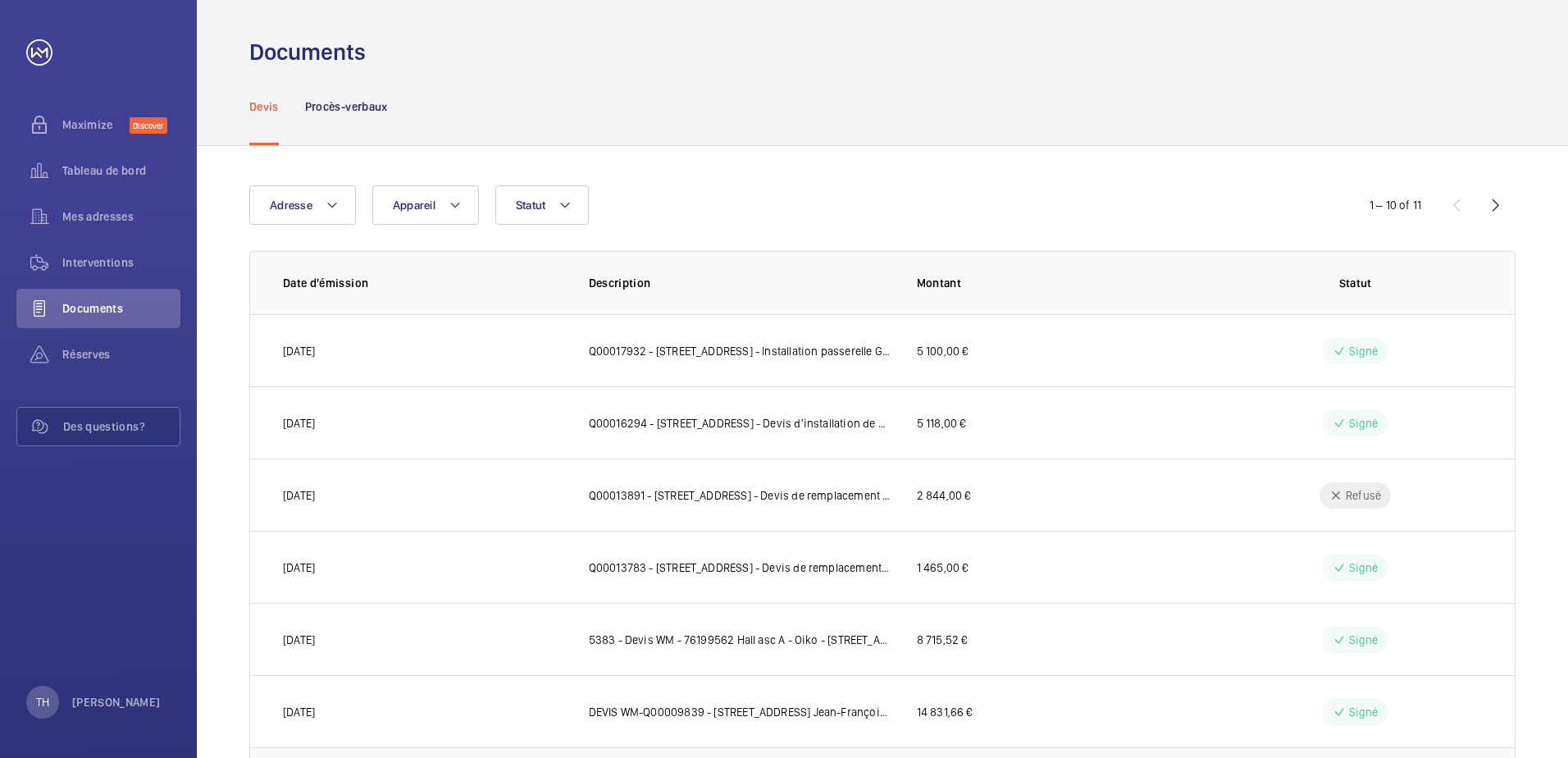
scroll to position [0, 0]
click at [1490, 211] on wm-front-icon-button at bounding box center [1496, 208] width 40 height 39
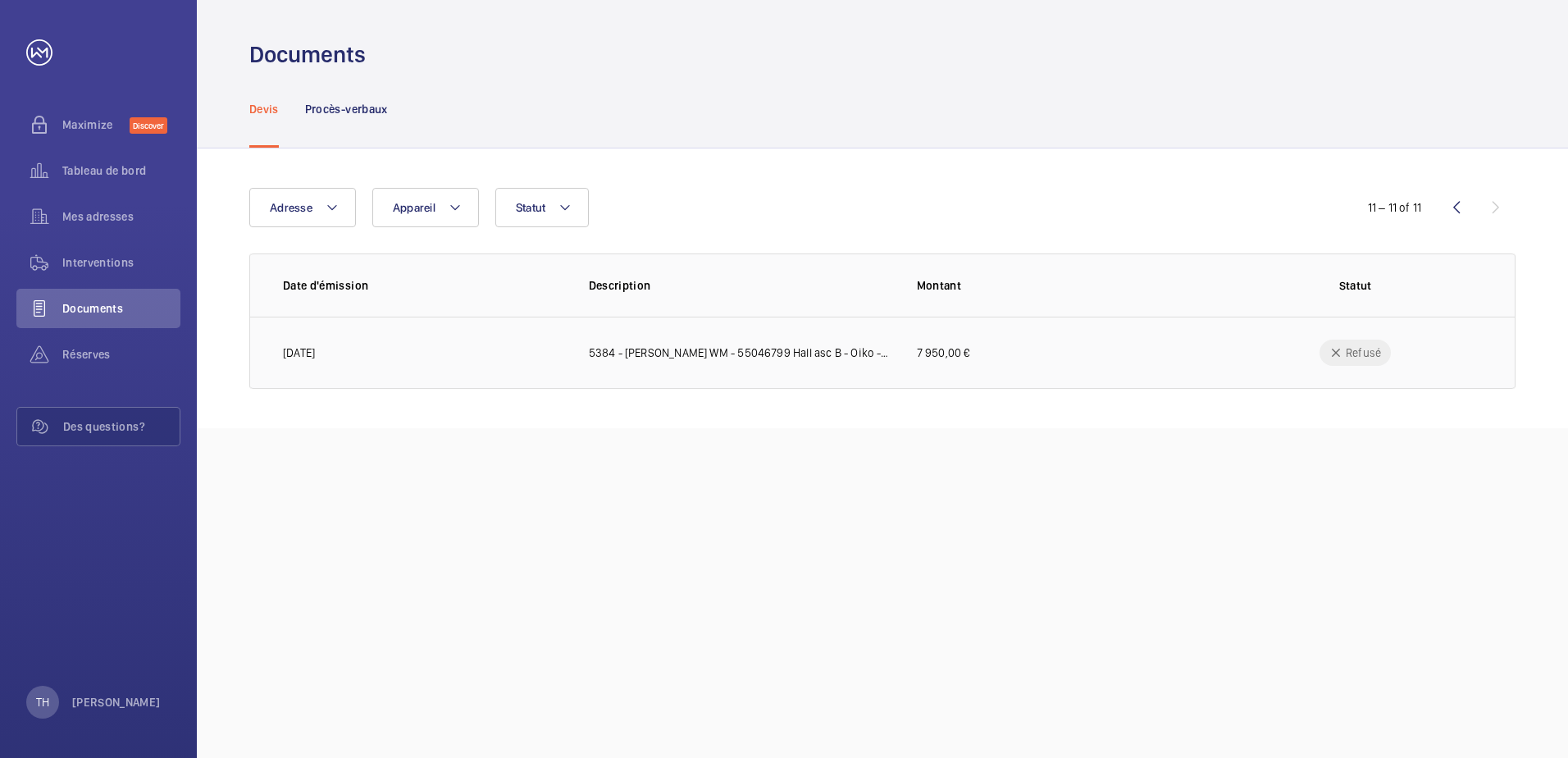
click at [611, 358] on p "5384 - [PERSON_NAME] WM - 55046799 Hall asc B - Oiko - [STREET_ADDRESS]" at bounding box center [740, 352] width 302 height 16
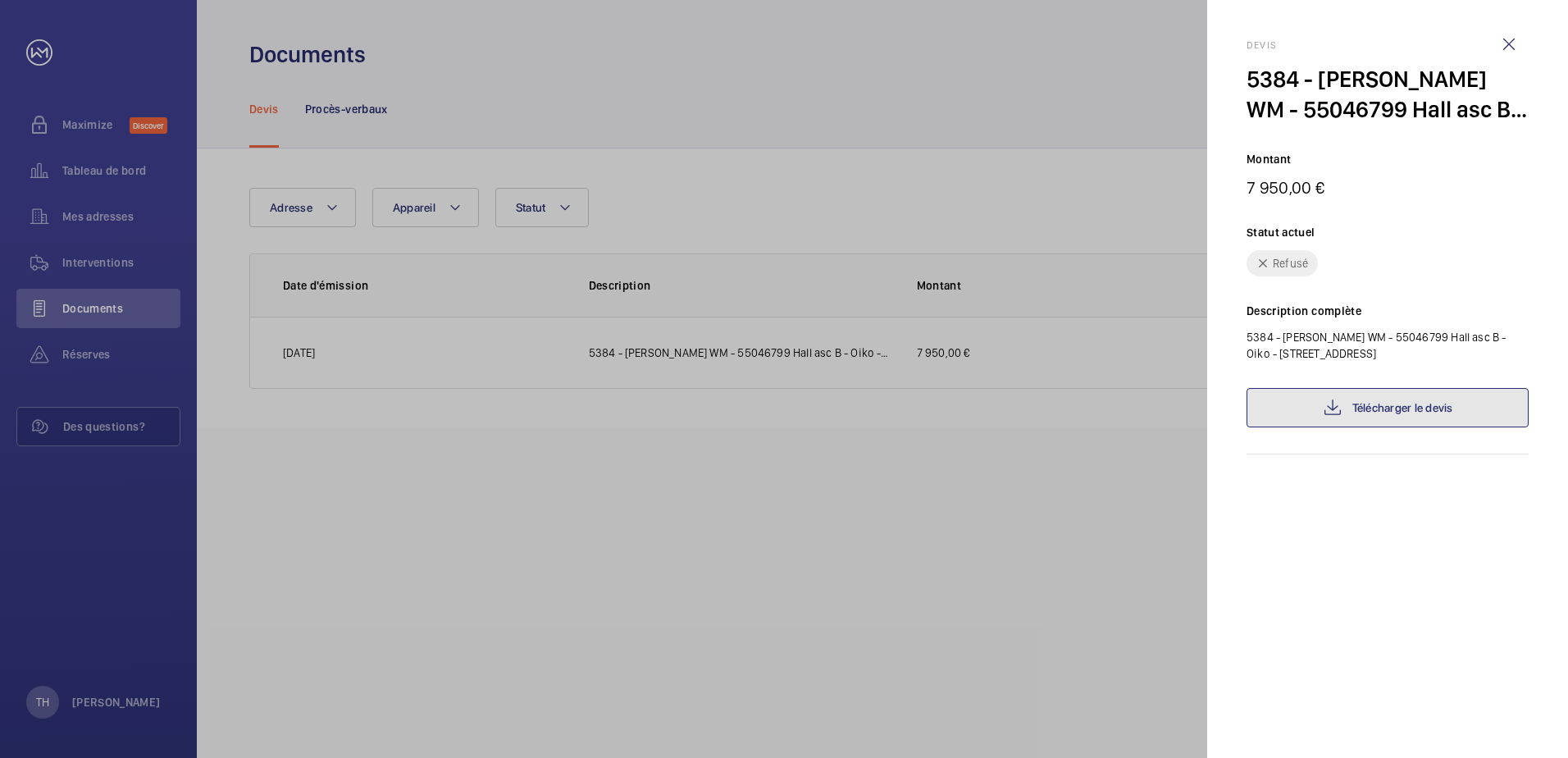
click at [1322, 407] on link "Télécharger le devis" at bounding box center [1388, 408] width 283 height 39
click at [981, 545] on div at bounding box center [784, 379] width 1568 height 758
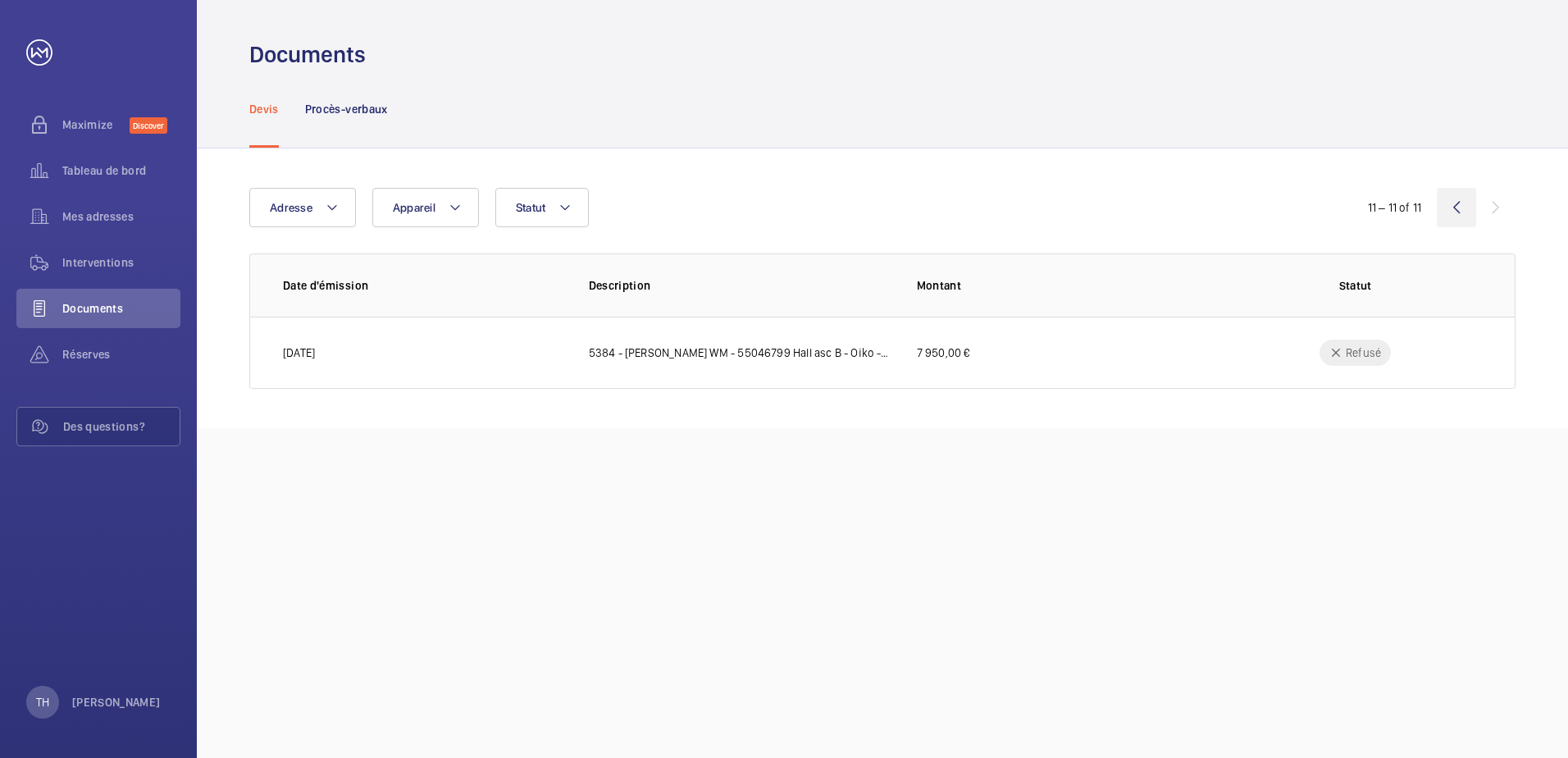
click at [1453, 209] on wm-front-icon-button at bounding box center [1457, 208] width 40 height 39
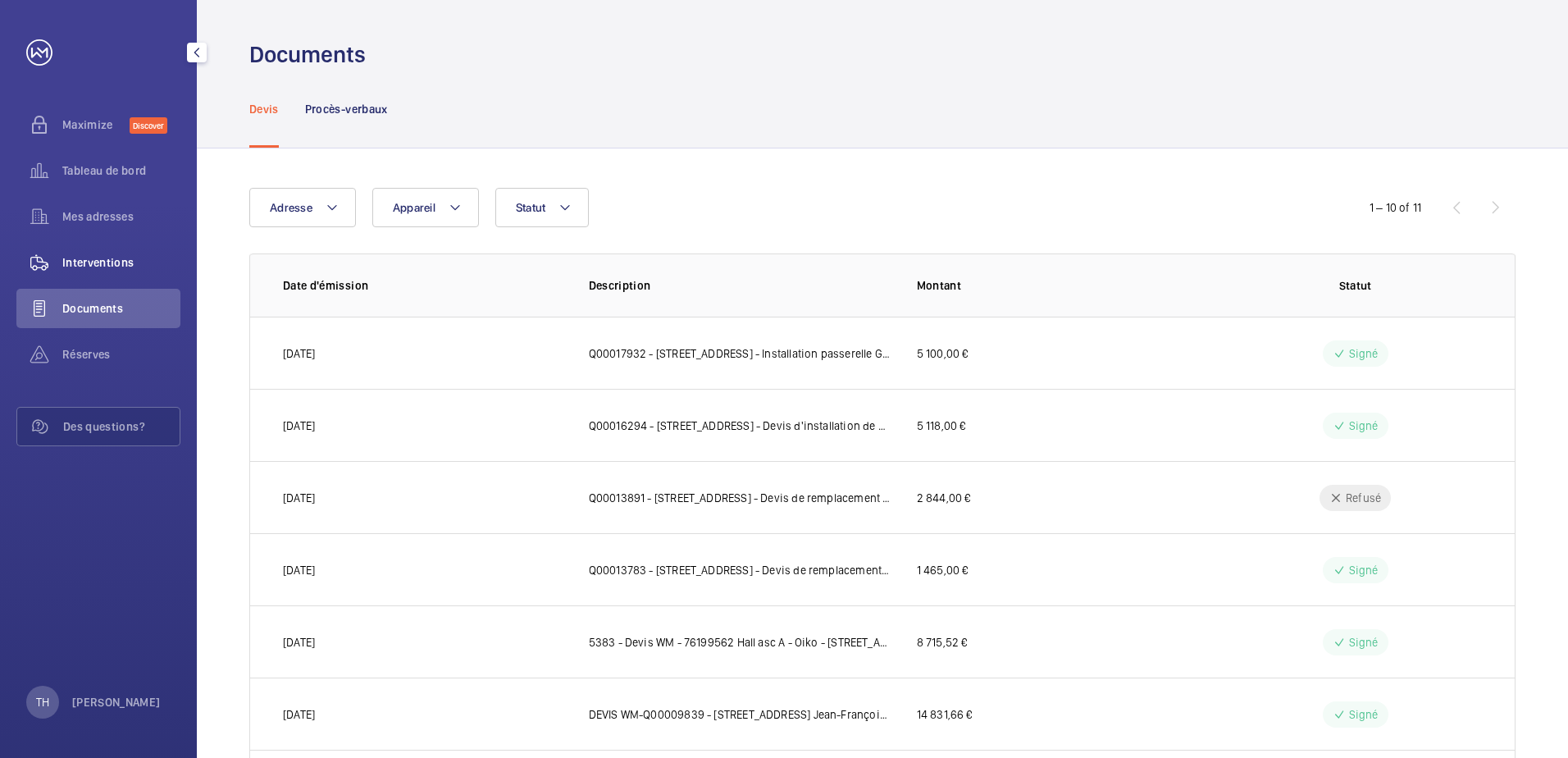
click at [104, 257] on span "Interventions" at bounding box center [122, 262] width 119 height 16
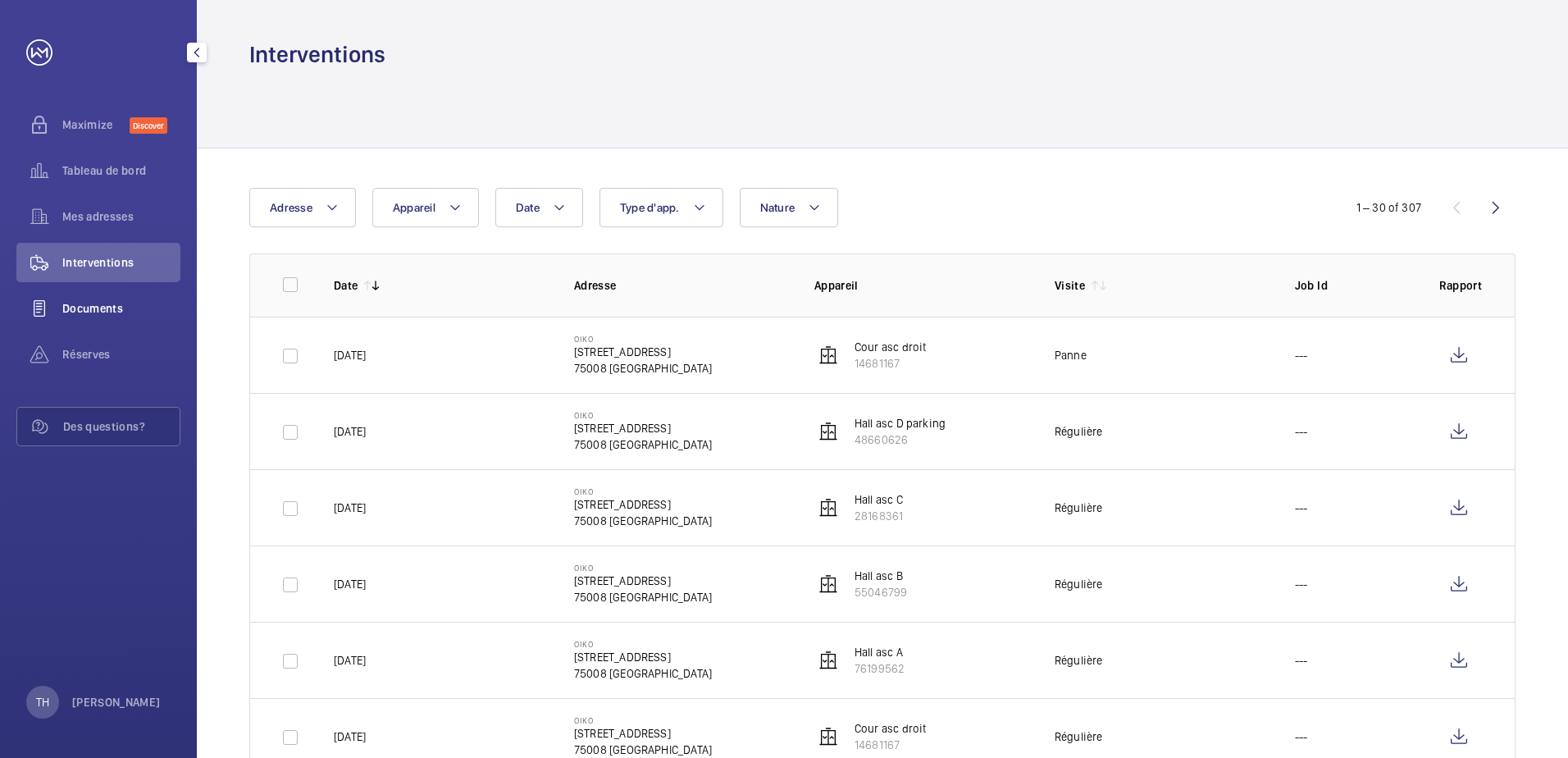
click at [100, 298] on div "Documents" at bounding box center [98, 308] width 164 height 39
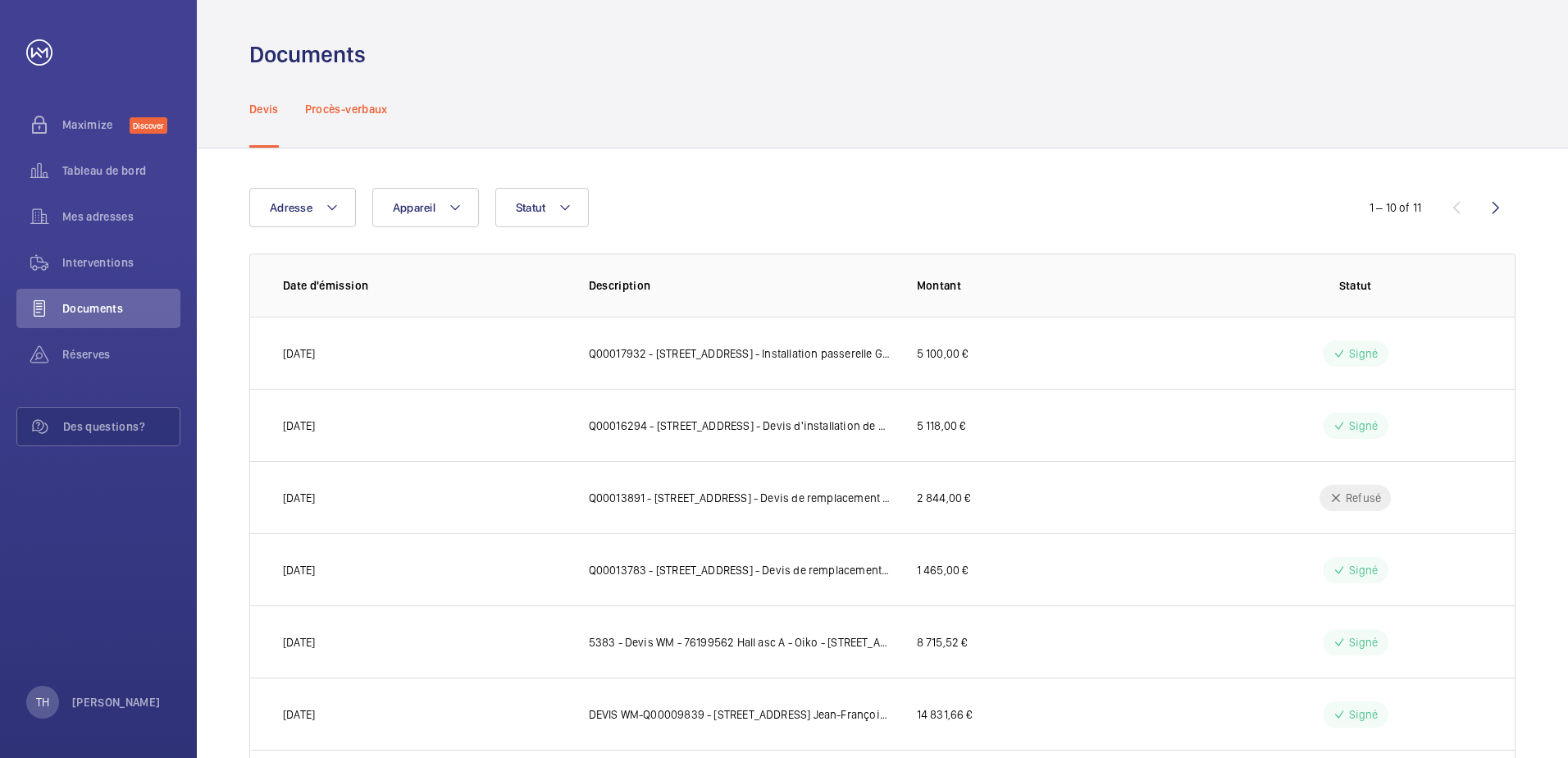
click at [337, 113] on p "Procès-verbaux" at bounding box center [346, 108] width 82 height 16
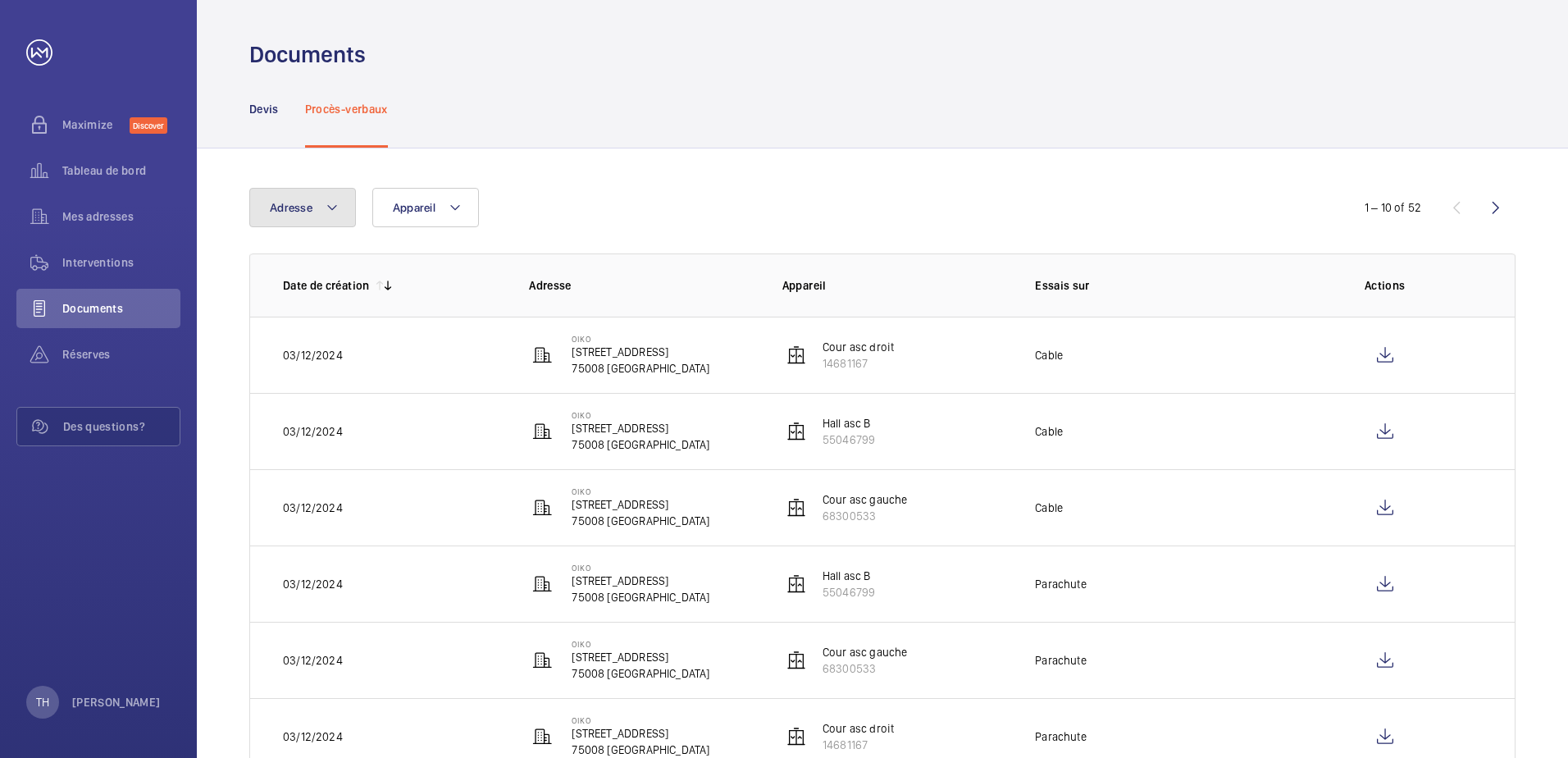
click at [331, 221] on button "Adresse" at bounding box center [302, 208] width 106 height 39
click at [520, 137] on div "Devis Procès-verbaux" at bounding box center [882, 108] width 1267 height 78
click at [94, 174] on span "Tableau de bord" at bounding box center [122, 170] width 119 height 16
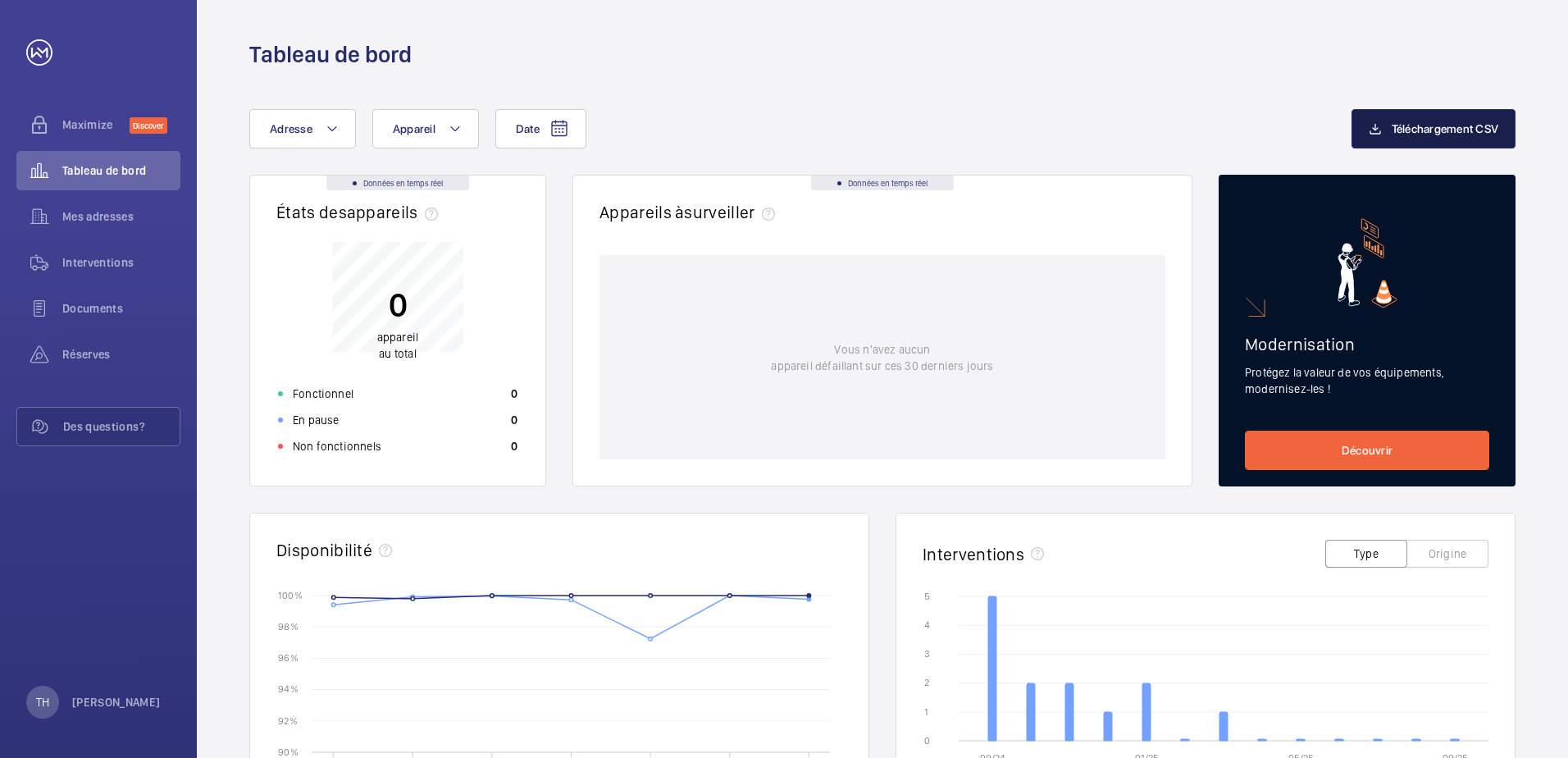
click at [1402, 136] on button "Téléchargement CSV" at bounding box center [1434, 129] width 165 height 39
click at [1303, 76] on div "Date Adresse Appareil Téléchargement CSV Données en temps réel États des appare…" at bounding box center [882, 635] width 1371 height 1131
